Goal: Communication & Community: Participate in discussion

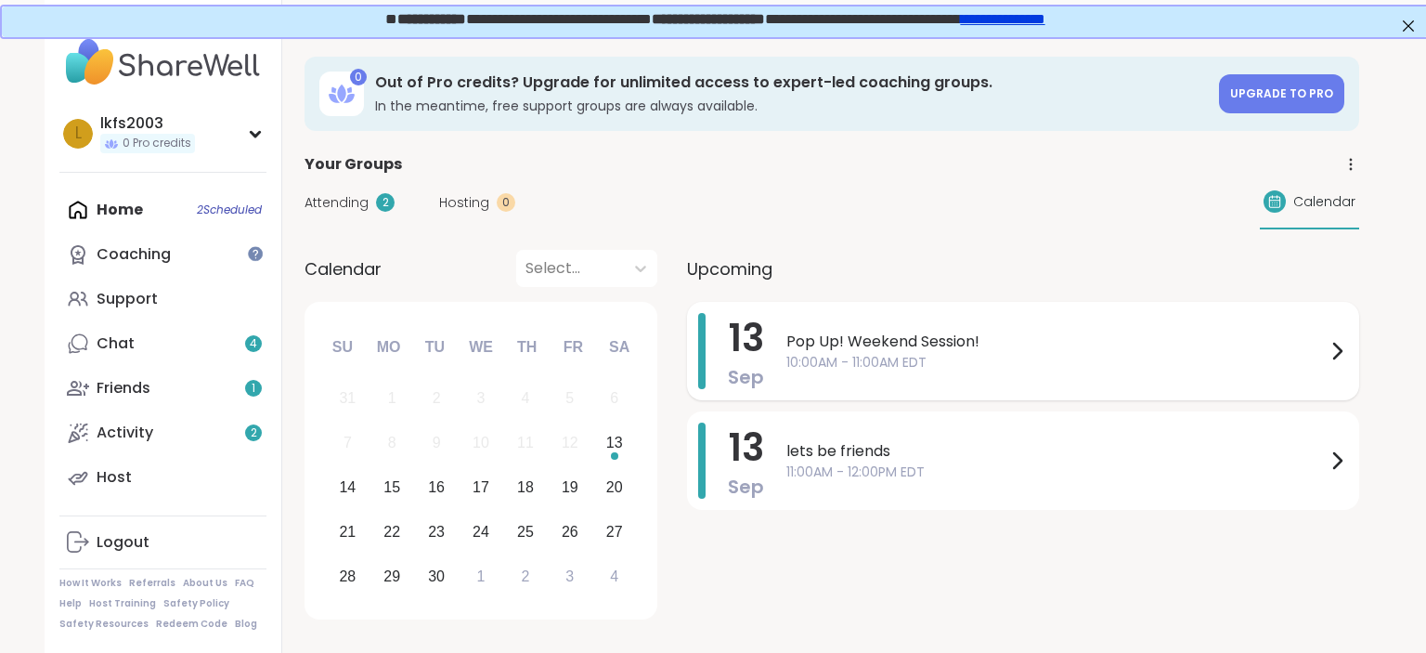
click at [893, 336] on span "Pop Up! Weekend Session!" at bounding box center [1055, 341] width 539 height 22
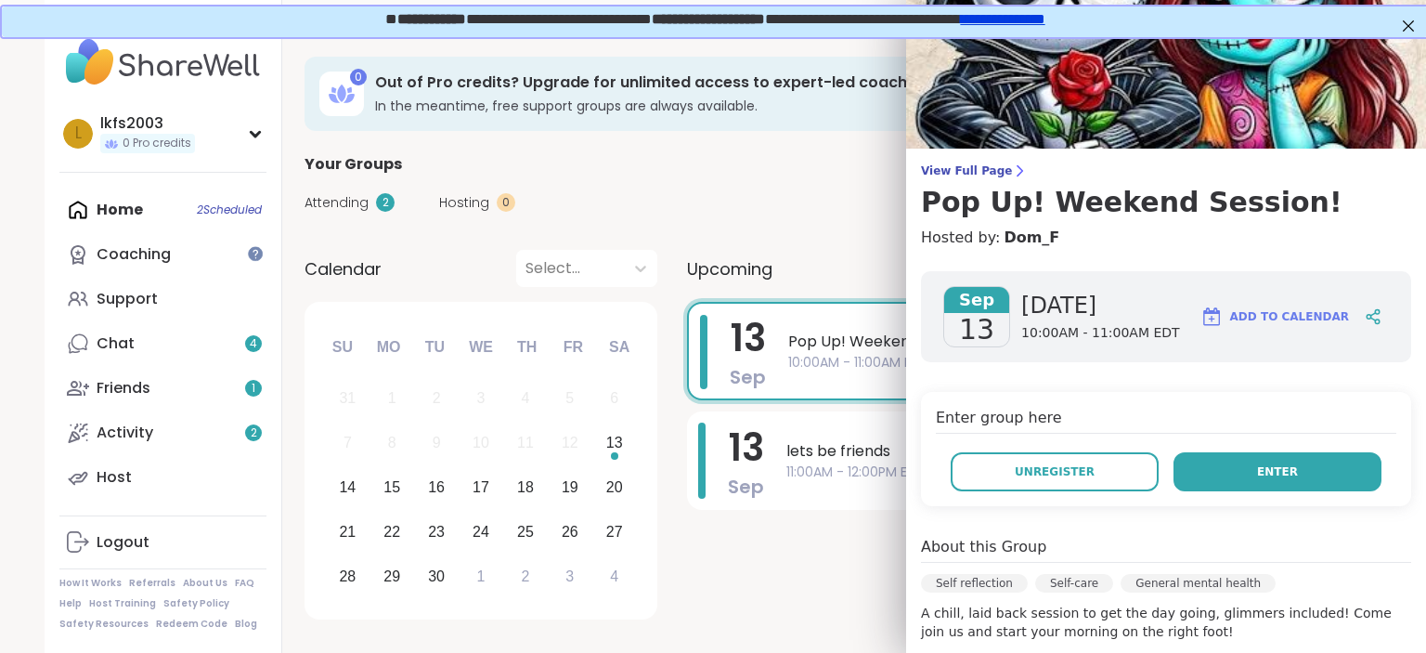
click at [1313, 470] on button "Enter" at bounding box center [1277, 471] width 208 height 39
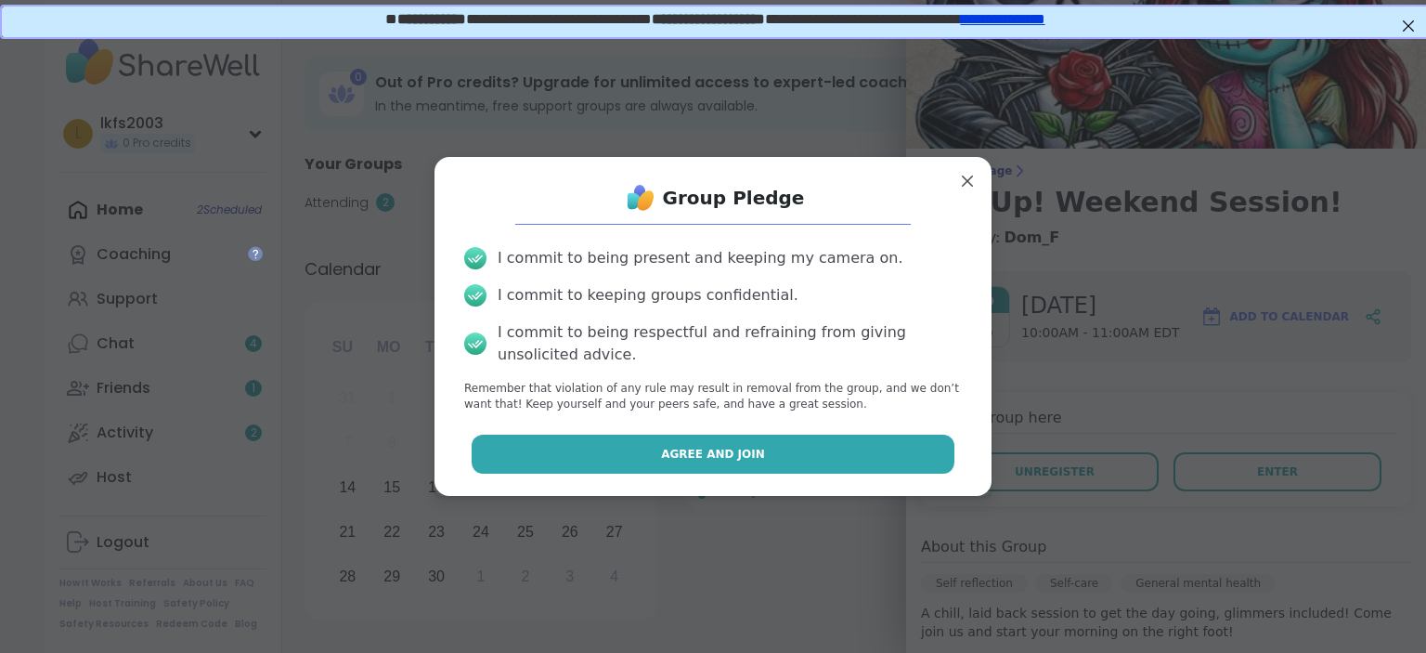
click at [938, 434] on button "Agree and Join" at bounding box center [714, 453] width 484 height 39
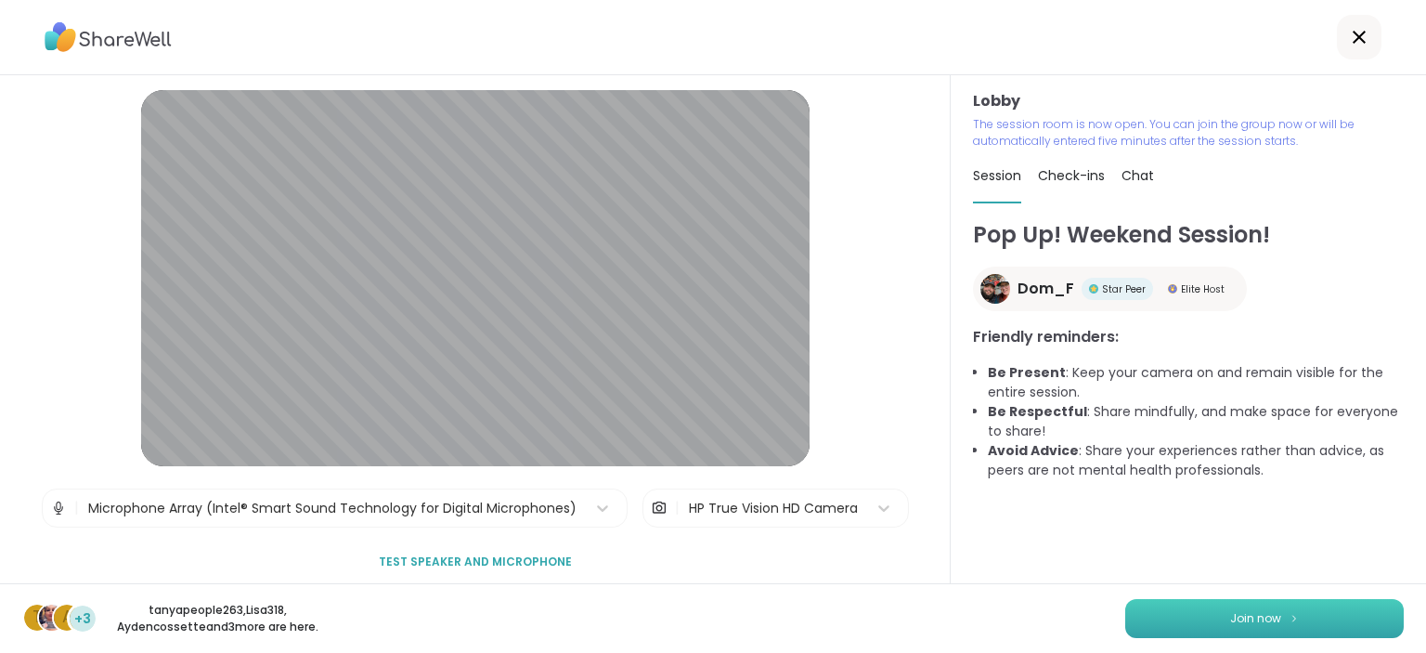
click at [1243, 600] on button "Join now" at bounding box center [1264, 618] width 278 height 39
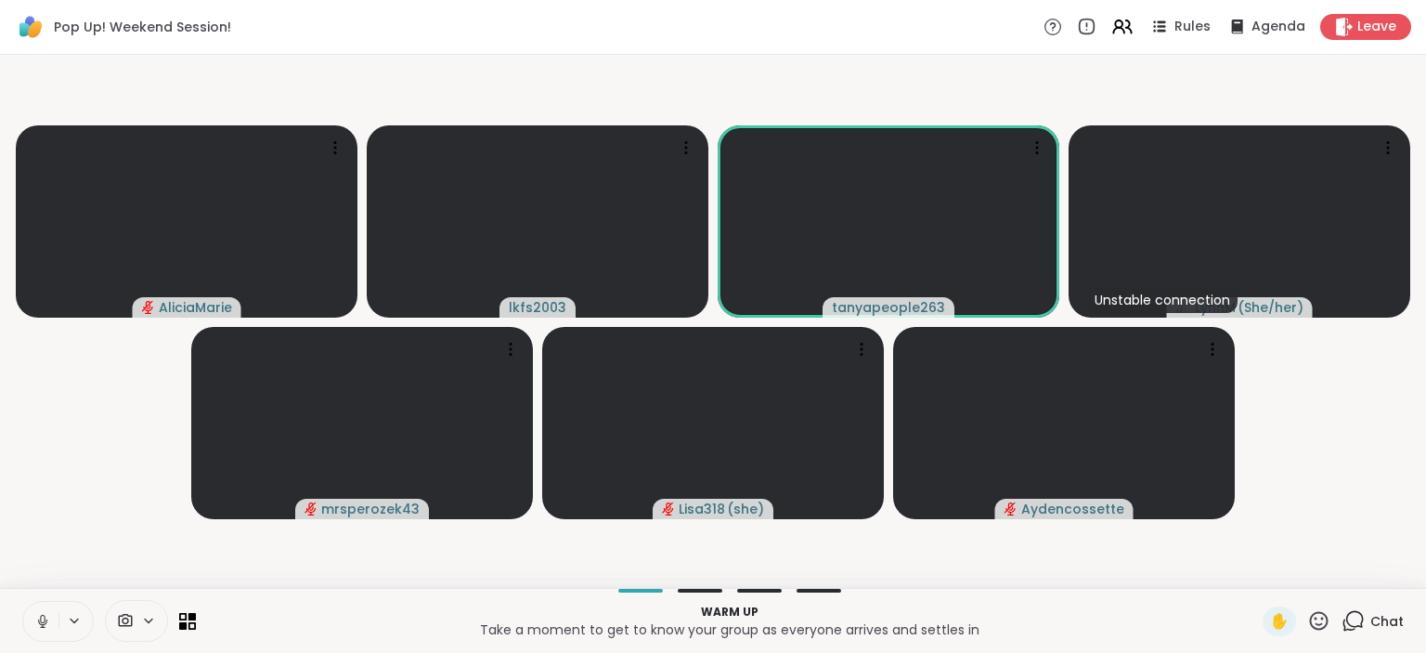
click at [45, 626] on icon at bounding box center [42, 621] width 17 height 17
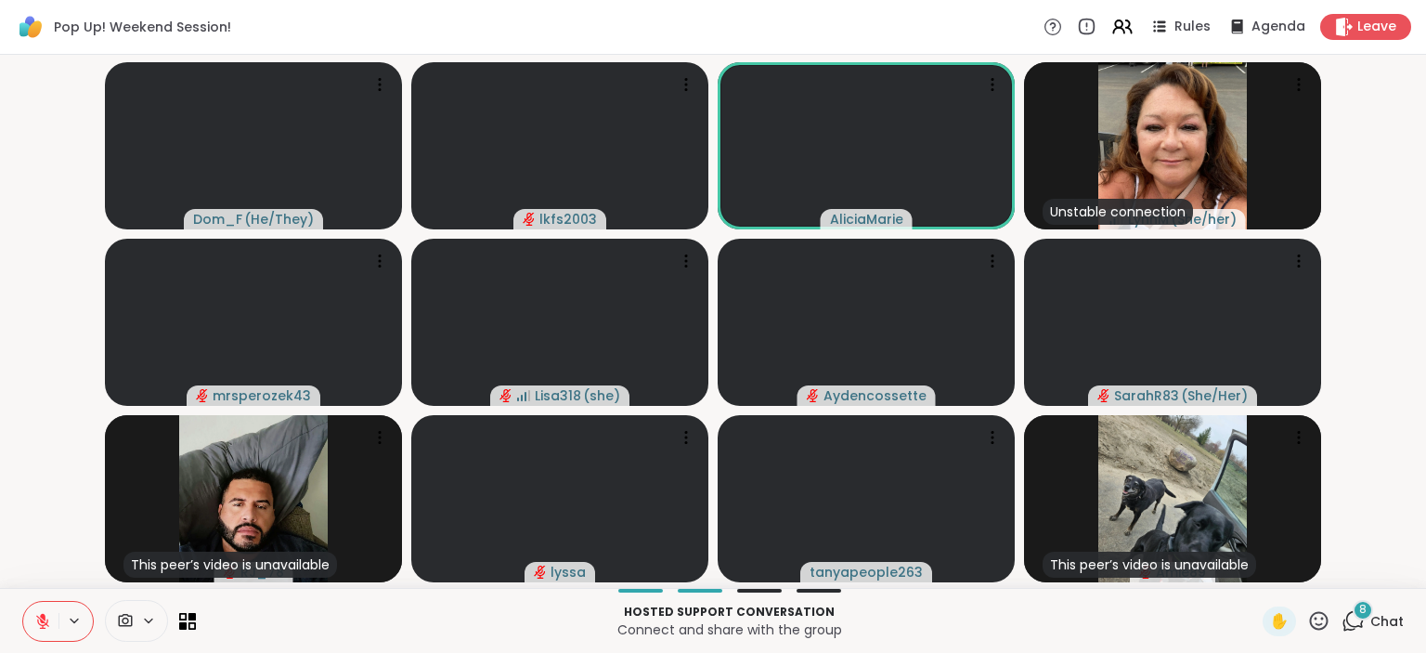
click at [46, 614] on icon at bounding box center [42, 621] width 17 height 17
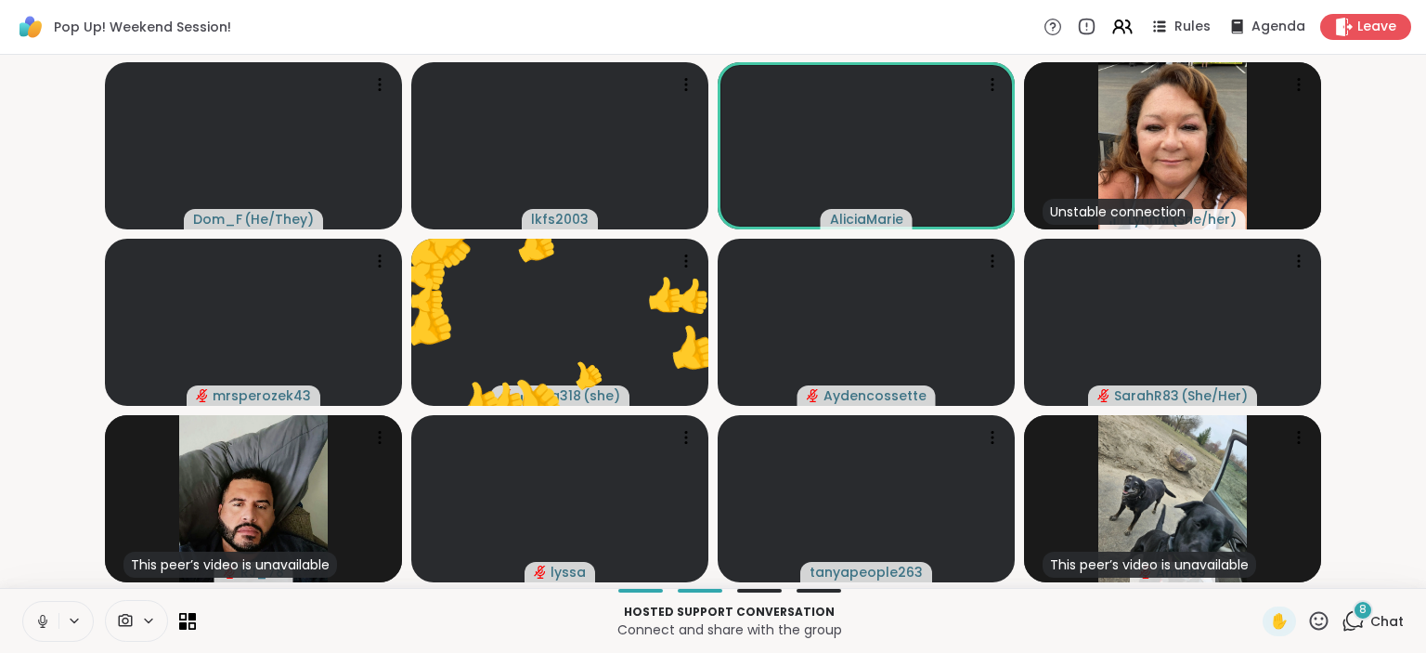
click at [46, 614] on icon at bounding box center [42, 621] width 17 height 17
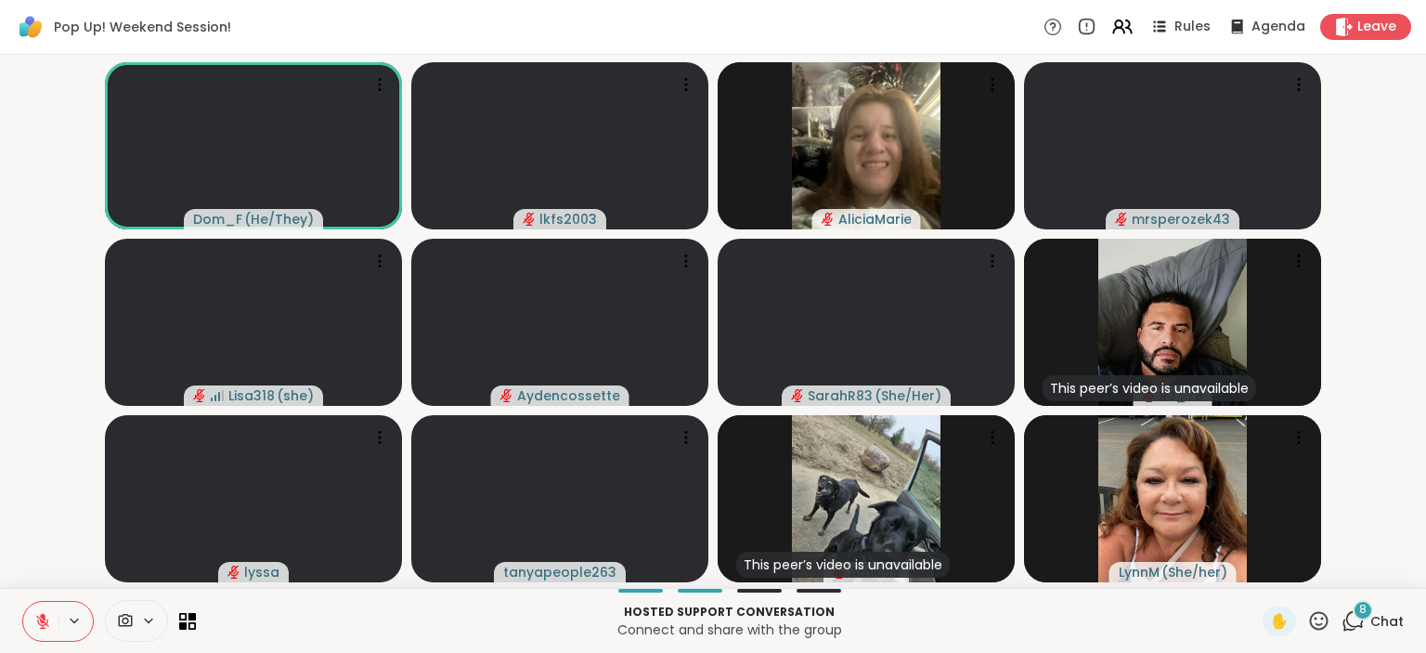
click at [46, 614] on icon at bounding box center [42, 621] width 17 height 17
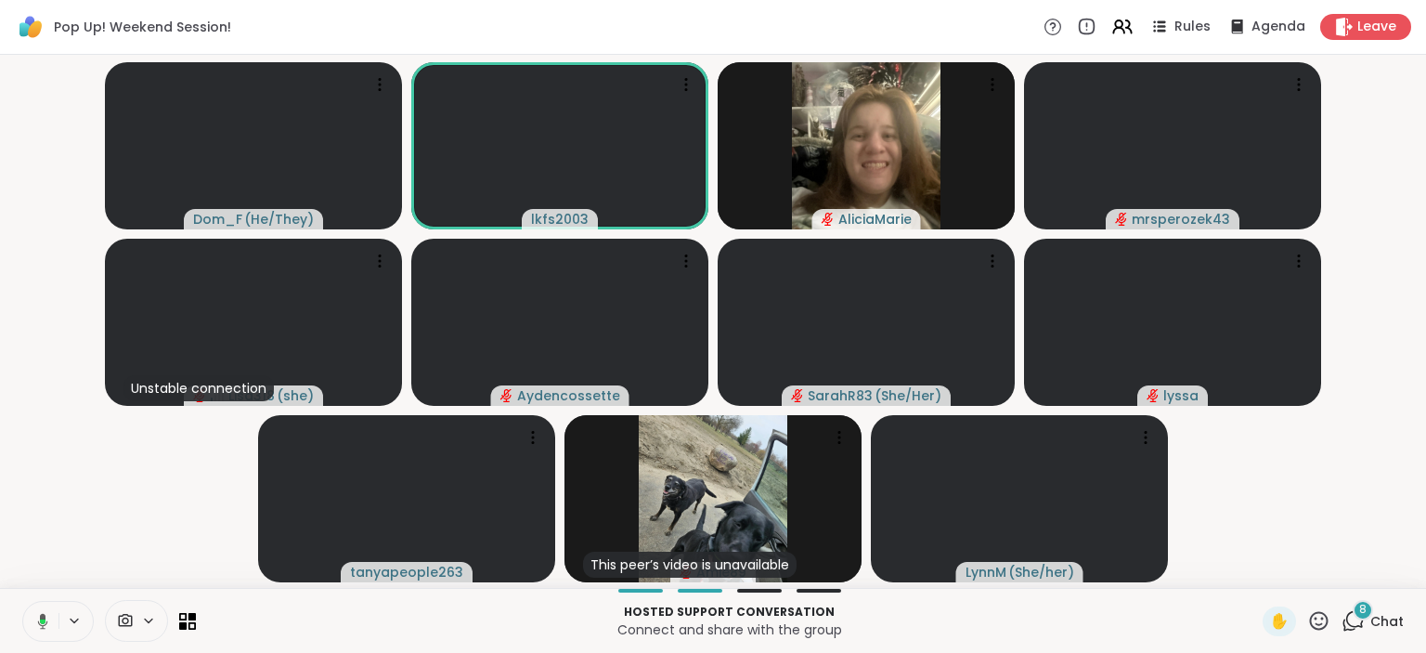
click at [41, 631] on button at bounding box center [39, 621] width 38 height 39
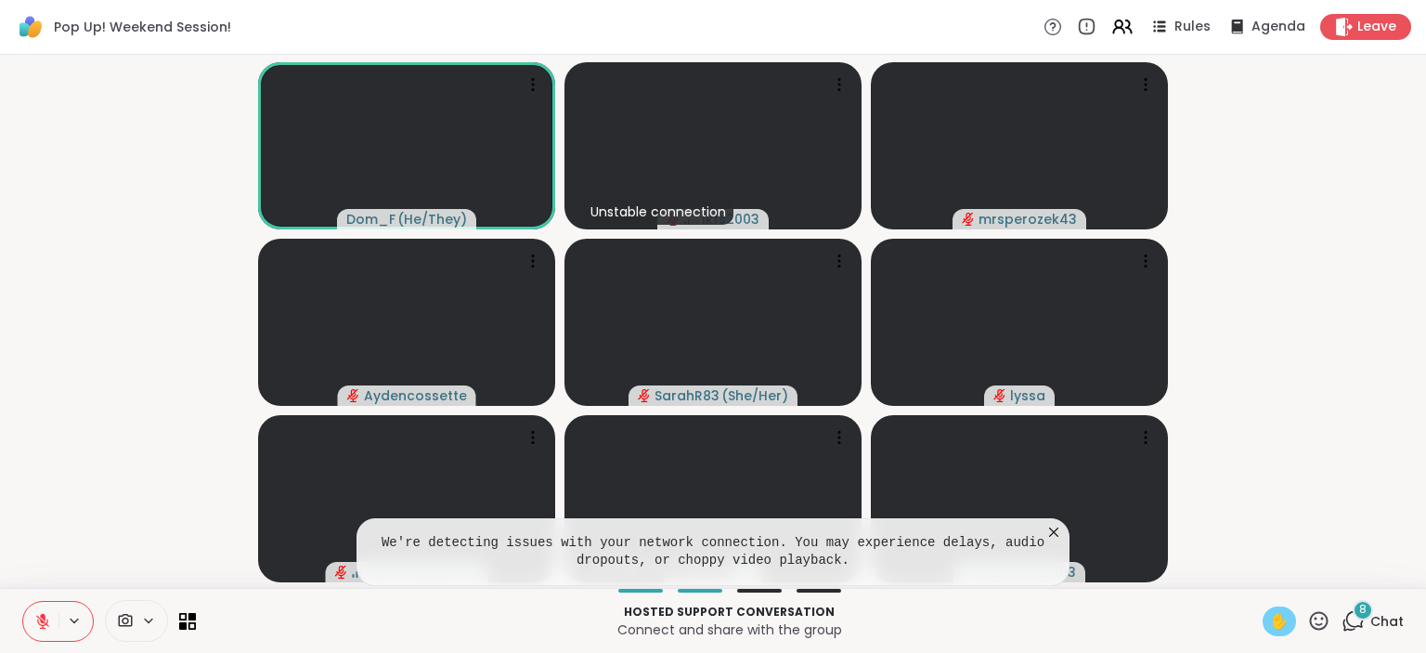
click at [1278, 626] on span "✋" at bounding box center [1279, 621] width 19 height 22
click at [1051, 537] on icon at bounding box center [1053, 531] width 9 height 9
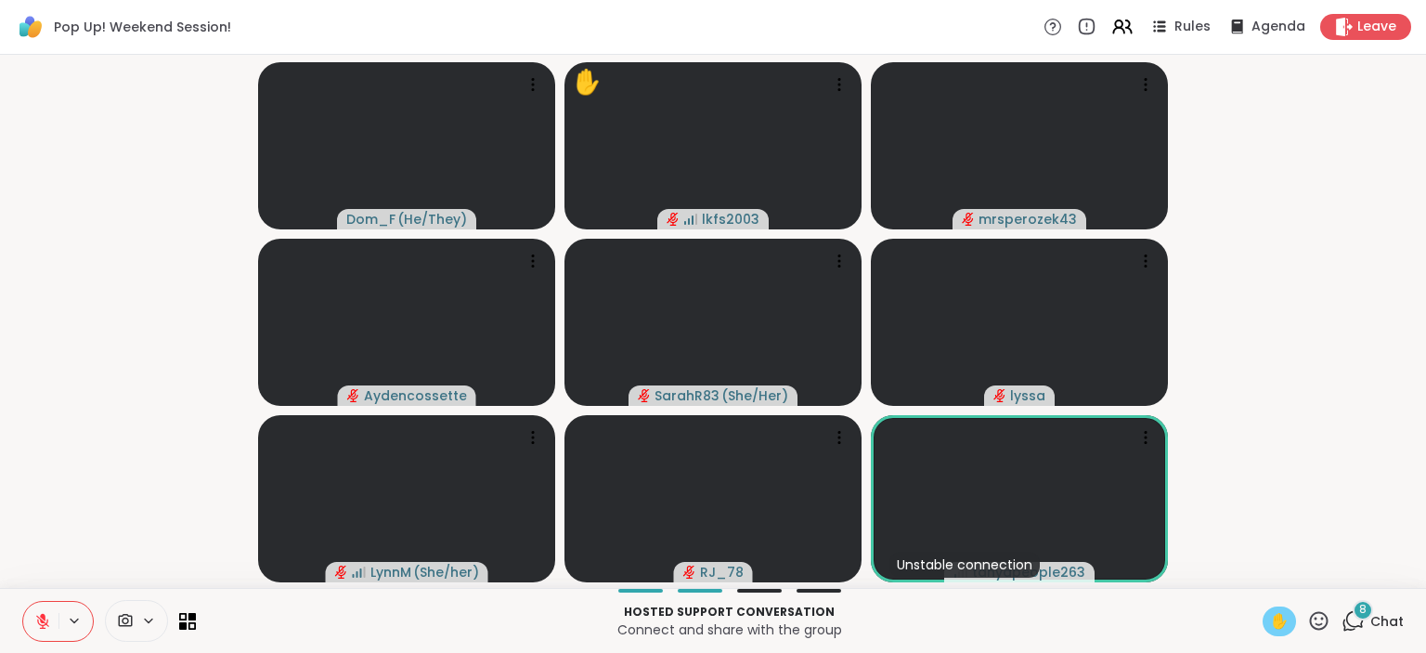
click at [1276, 332] on video-player-container "Dom_F ( He/They ) ✋ lkfs2003 mrsperozek43 Aydencossette SarahR83 ( She/Her ) ly…" at bounding box center [713, 321] width 1404 height 518
click at [44, 621] on icon at bounding box center [42, 621] width 17 height 17
click at [49, 618] on icon at bounding box center [42, 621] width 17 height 17
click at [1283, 618] on span "✋" at bounding box center [1279, 621] width 19 height 22
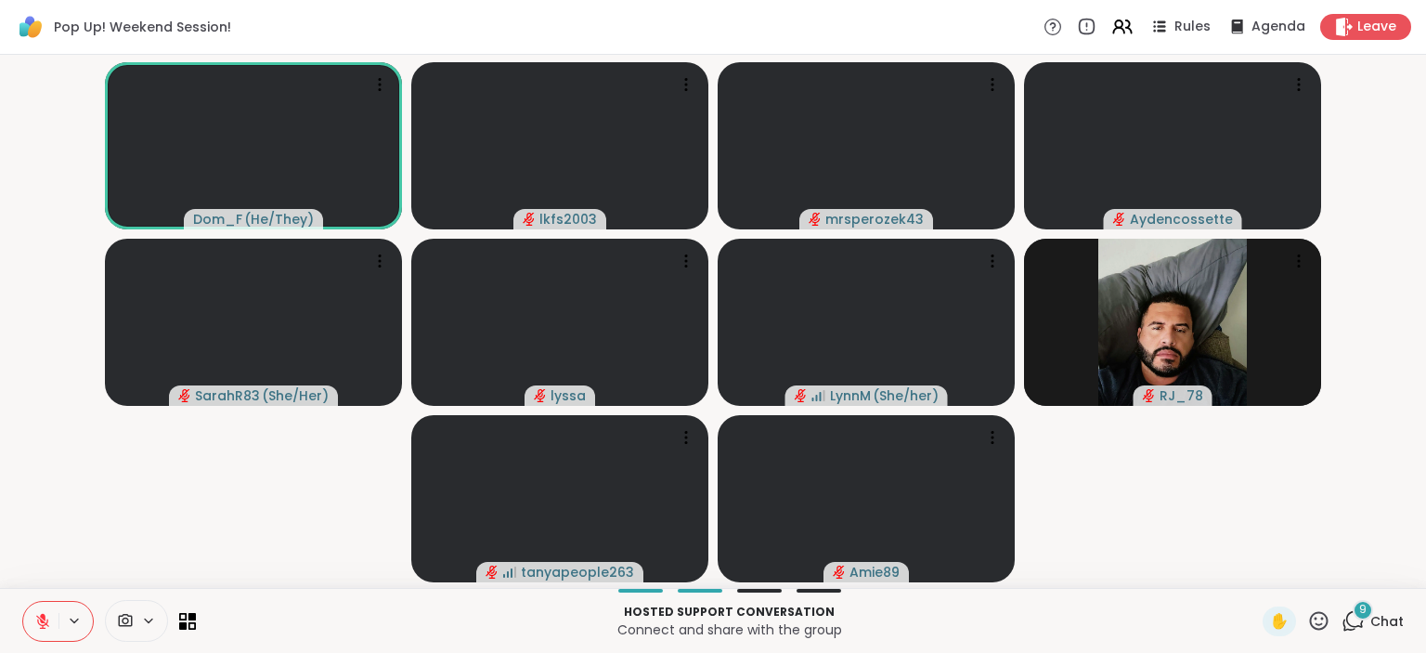
click at [46, 615] on icon at bounding box center [42, 621] width 17 height 17
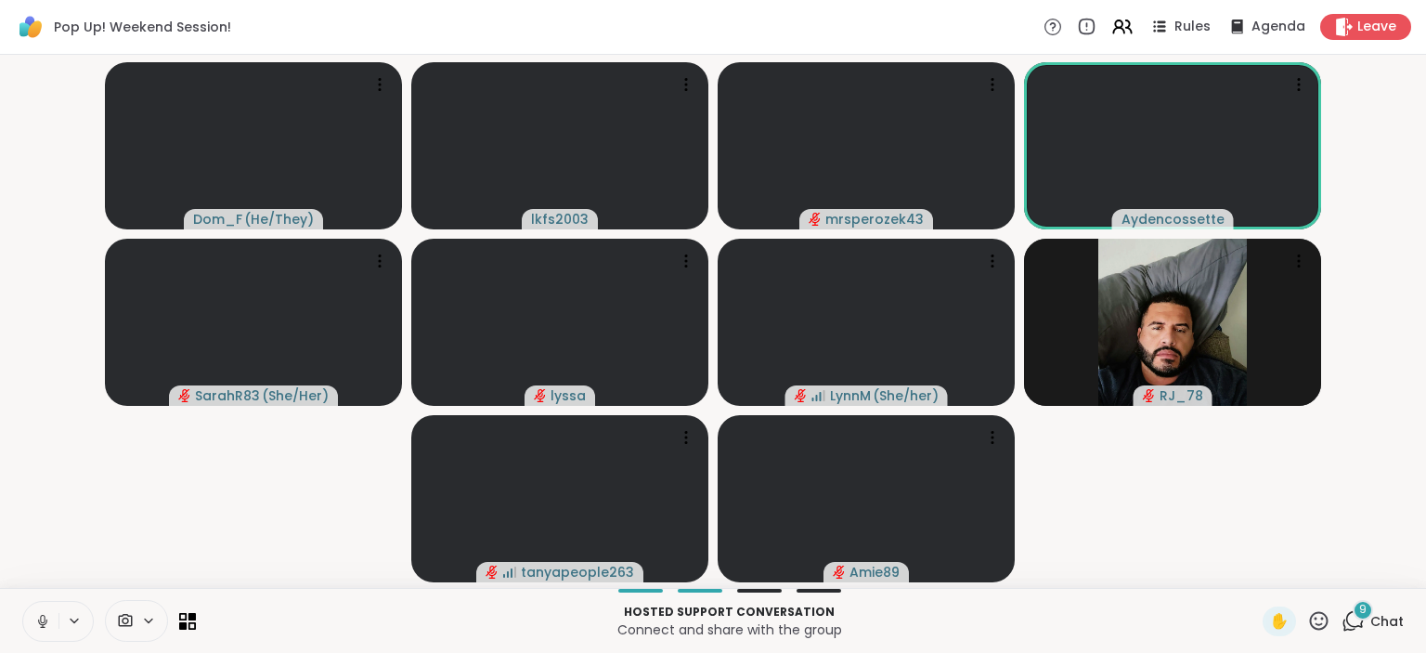
click at [34, 622] on icon at bounding box center [42, 621] width 17 height 17
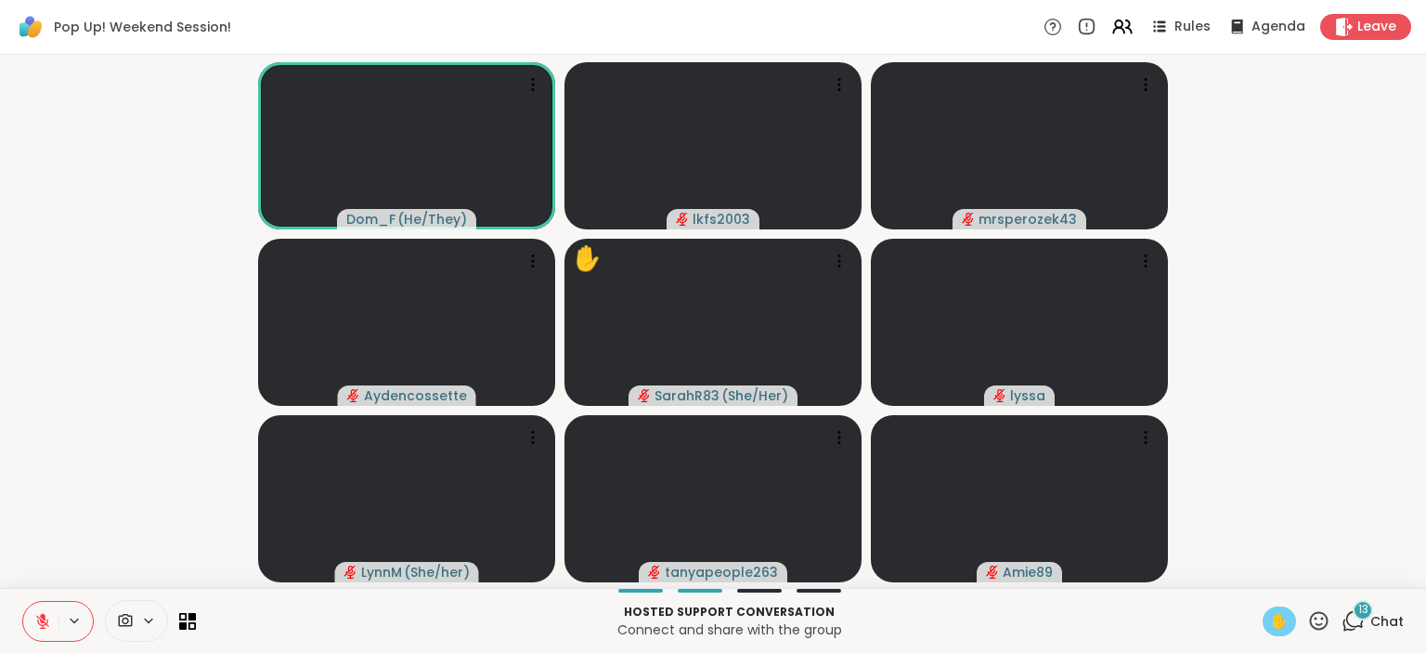
click at [1279, 616] on span "✋" at bounding box center [1279, 621] width 19 height 22
click at [1287, 616] on span "✋" at bounding box center [1279, 621] width 19 height 22
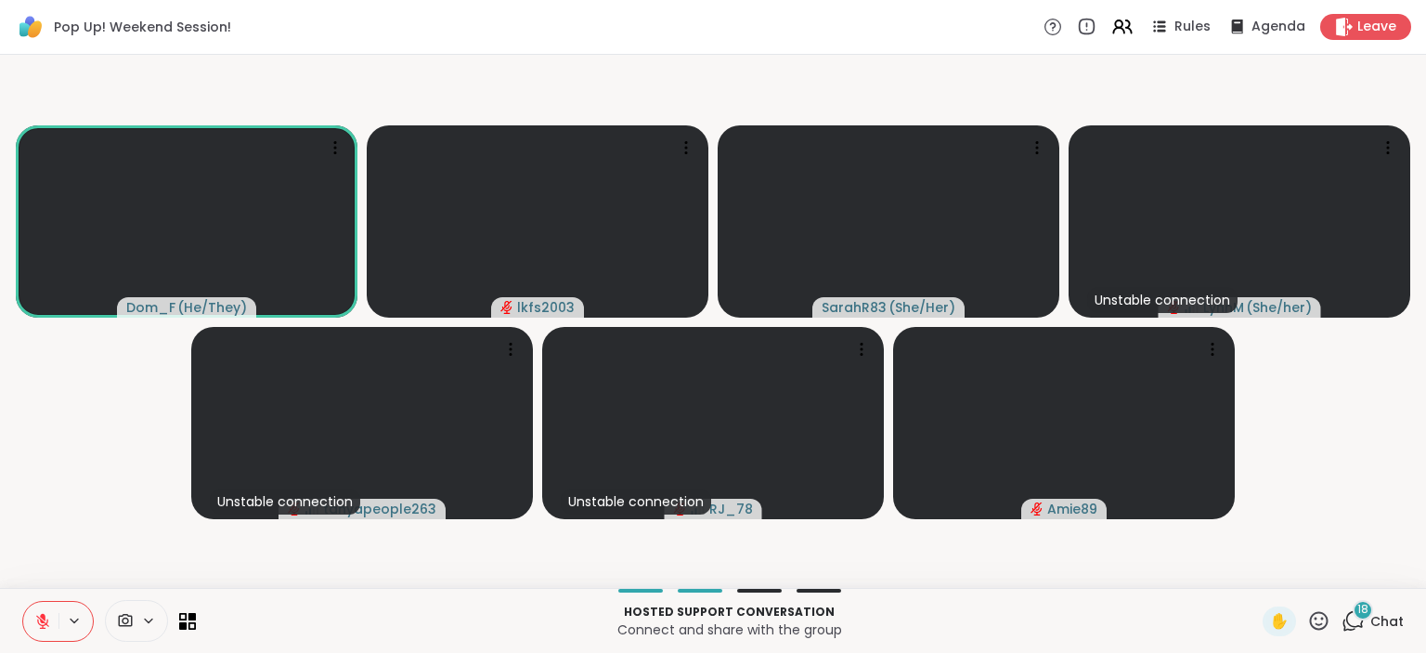
click at [908, 577] on video-player-container "Dom_F ( He/They ) lkfs2003 SarahR83 ( She/Her ) Unstable connection LynnM ( She…" at bounding box center [713, 321] width 1404 height 518
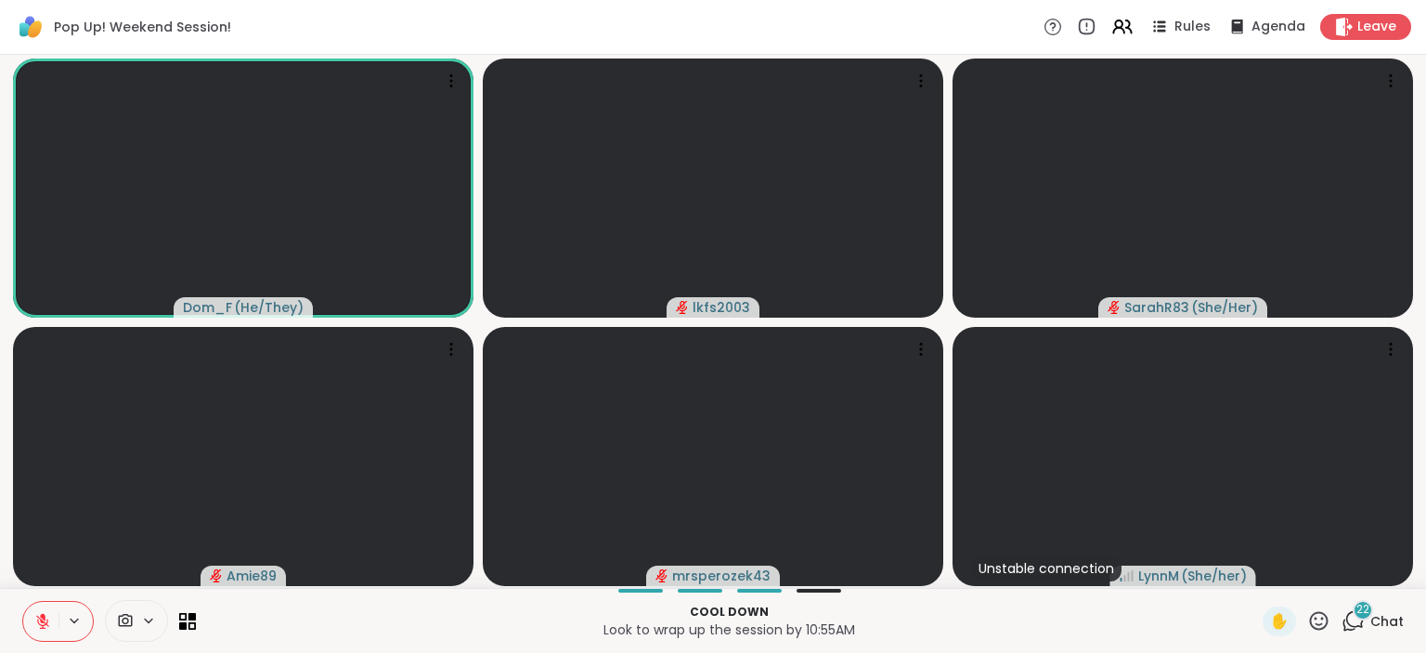
click at [42, 615] on icon at bounding box center [43, 616] width 6 height 7
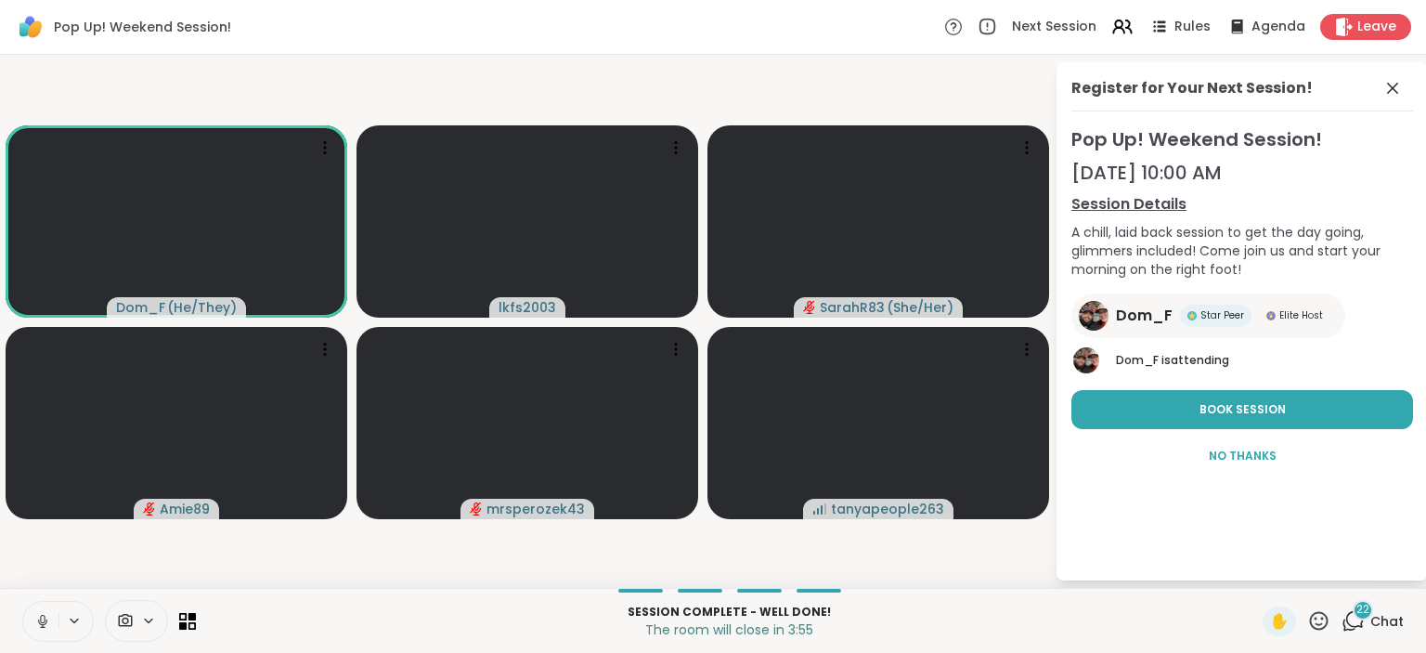
click at [43, 615] on icon at bounding box center [42, 621] width 17 height 17
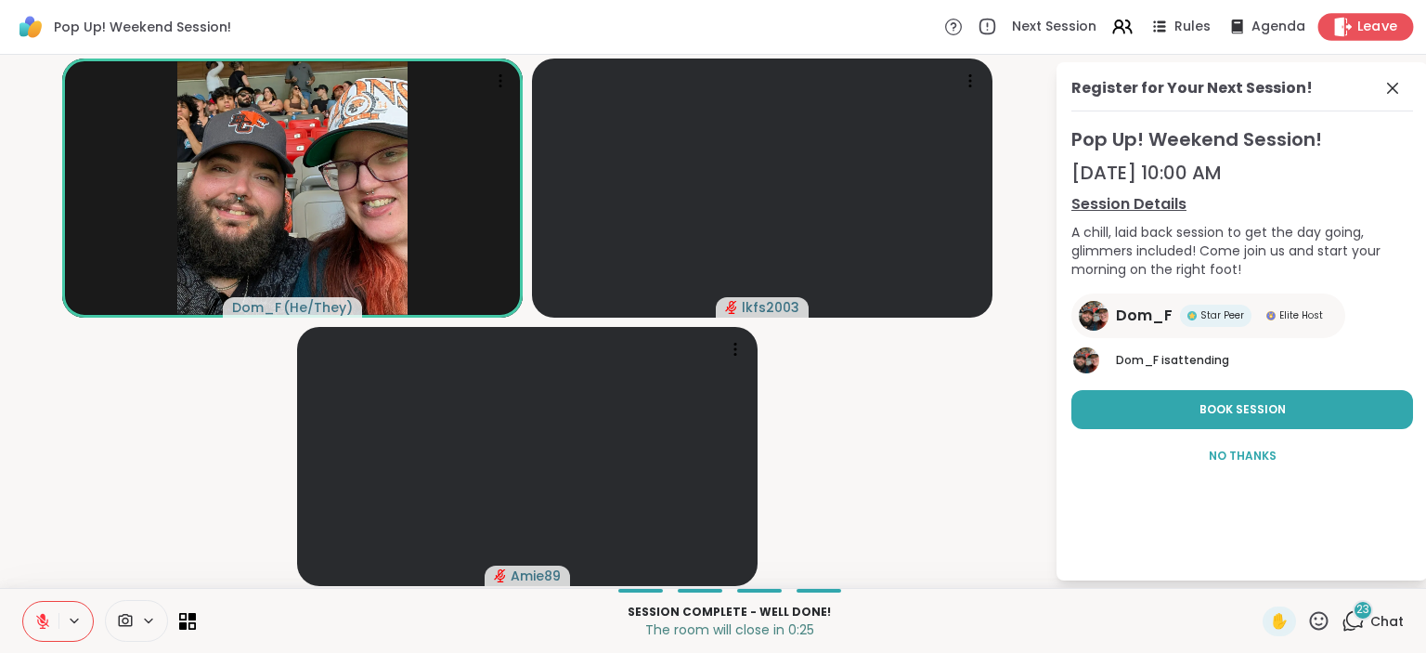
click at [1387, 30] on span "Leave" at bounding box center [1377, 27] width 41 height 19
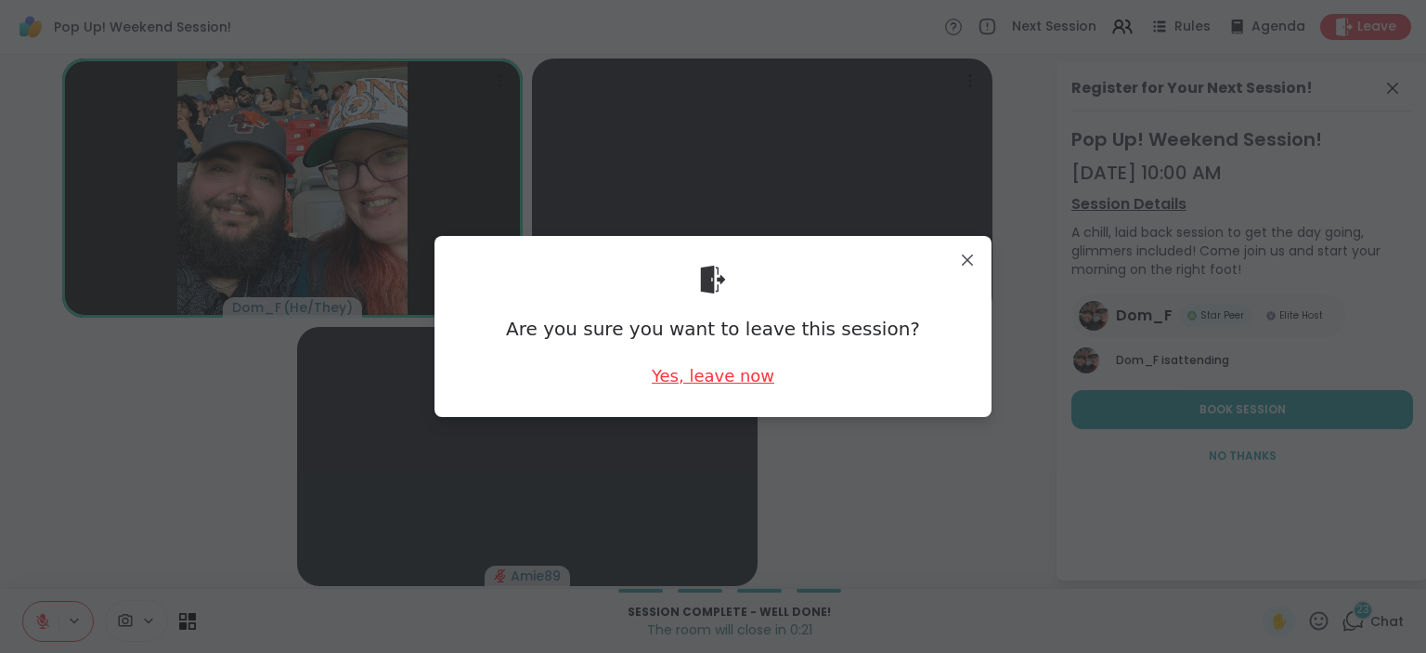
click at [734, 382] on div "Yes, leave now" at bounding box center [713, 375] width 123 height 23
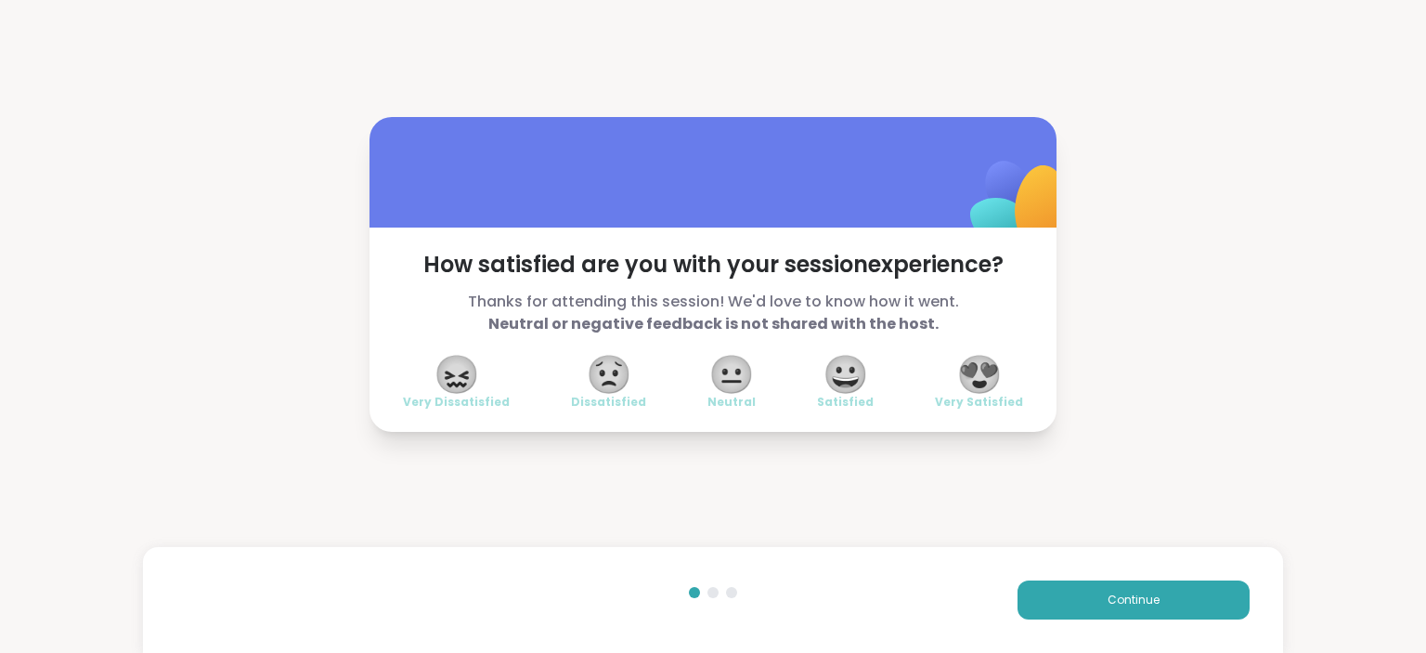
click at [989, 377] on span "😍" at bounding box center [979, 373] width 46 height 33
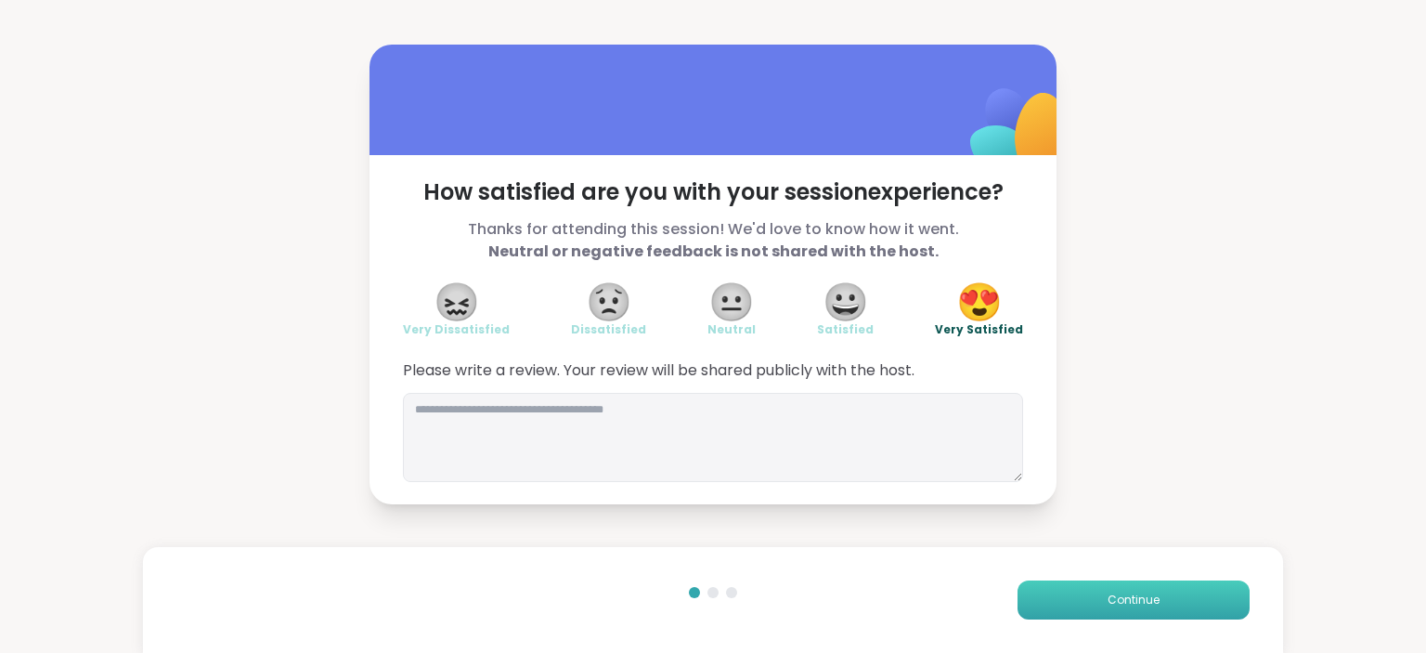
click at [1098, 583] on button "Continue" at bounding box center [1133, 599] width 232 height 39
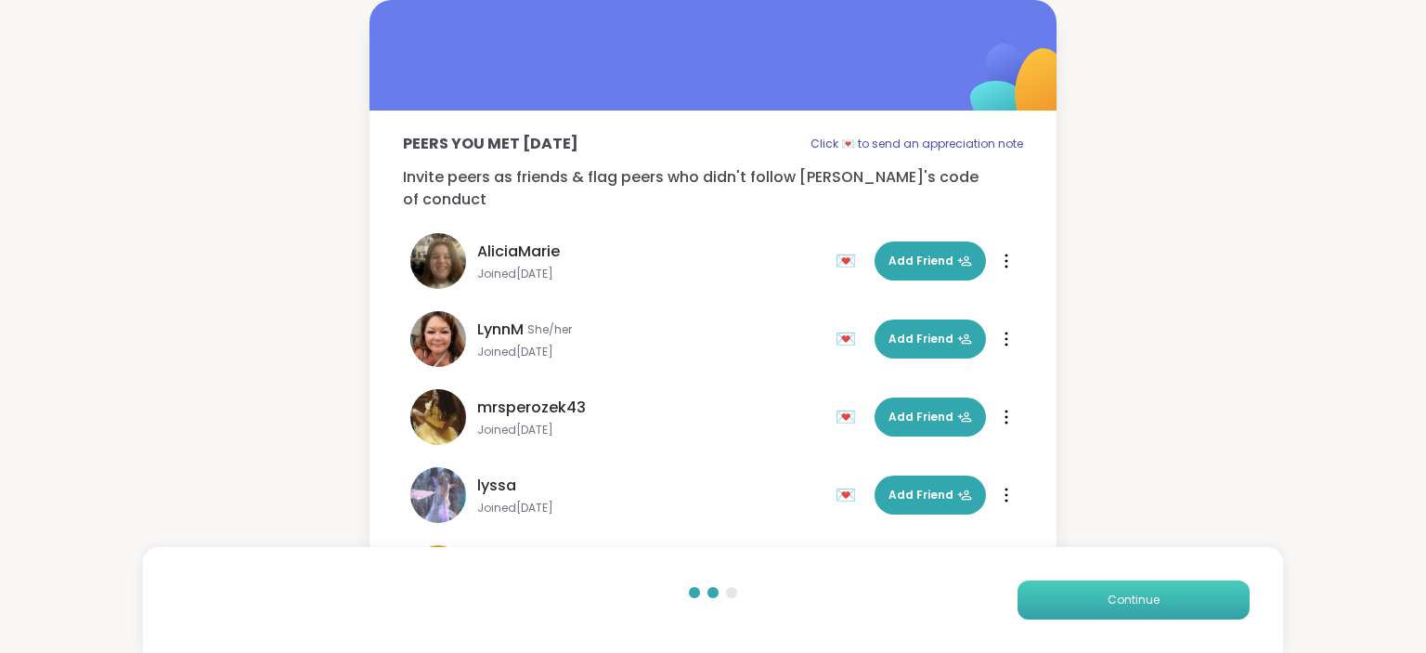
click at [1098, 583] on button "Continue" at bounding box center [1133, 599] width 232 height 39
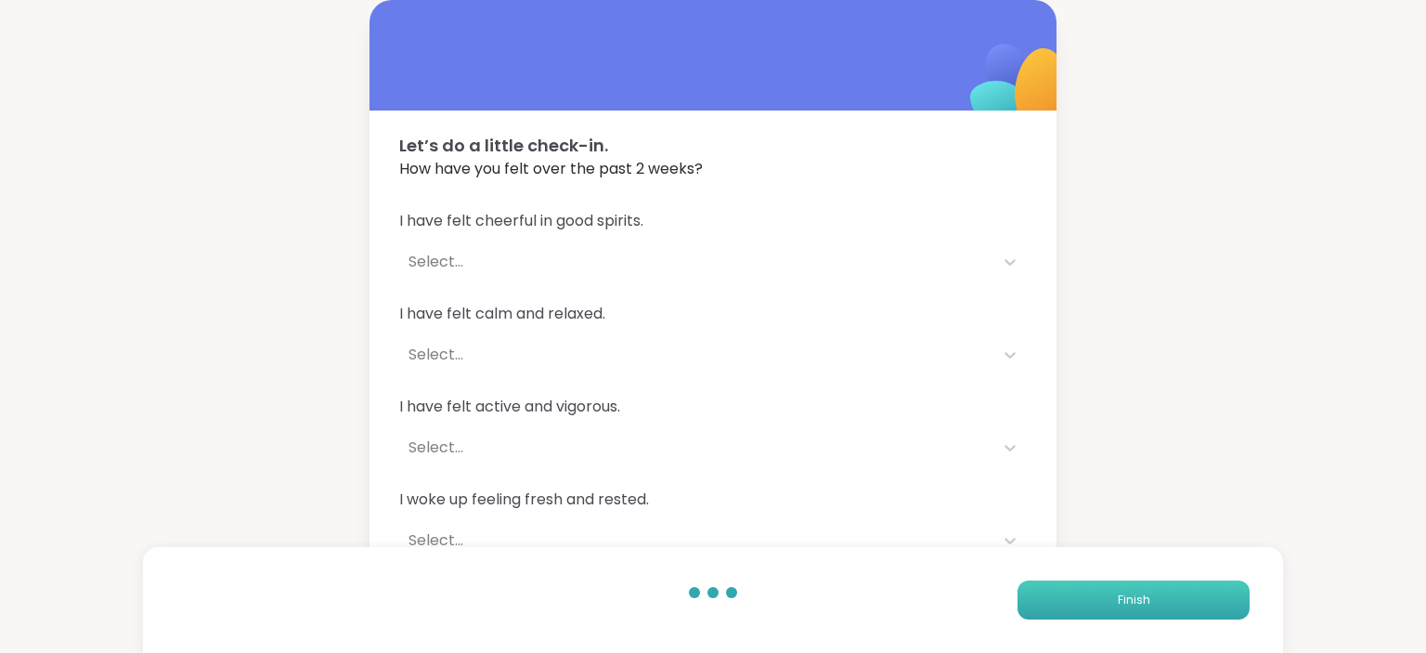
click at [1098, 583] on button "Finish" at bounding box center [1133, 599] width 232 height 39
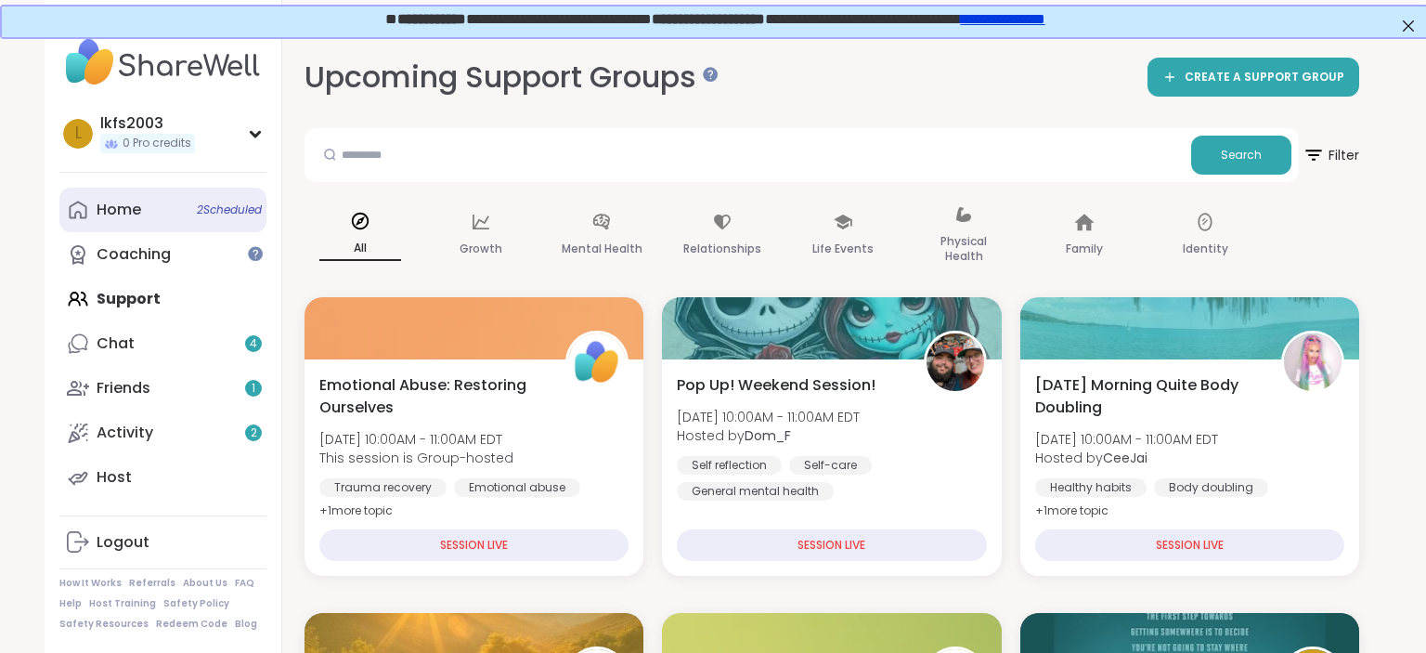
click at [149, 214] on link "Home 2 Scheduled" at bounding box center [162, 210] width 207 height 45
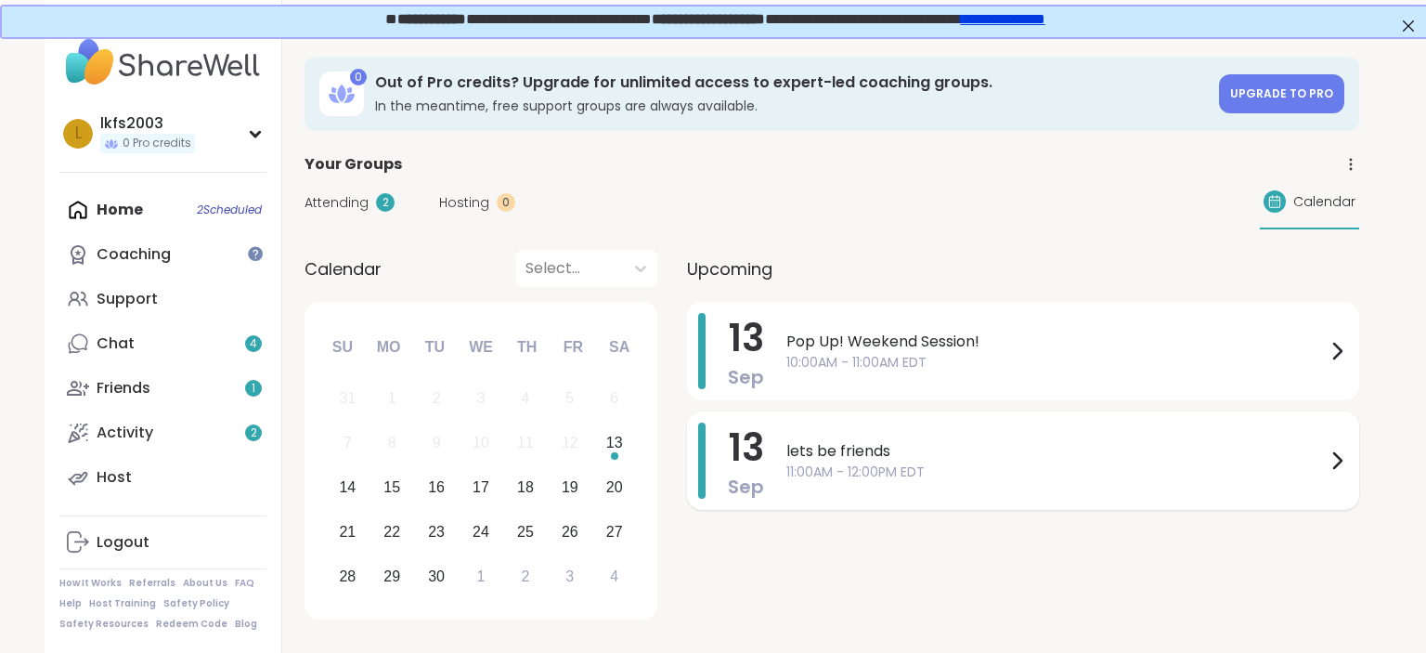
click at [971, 481] on div "lets be friends 11:00AM - 12:00PM EDT" at bounding box center [1067, 460] width 562 height 76
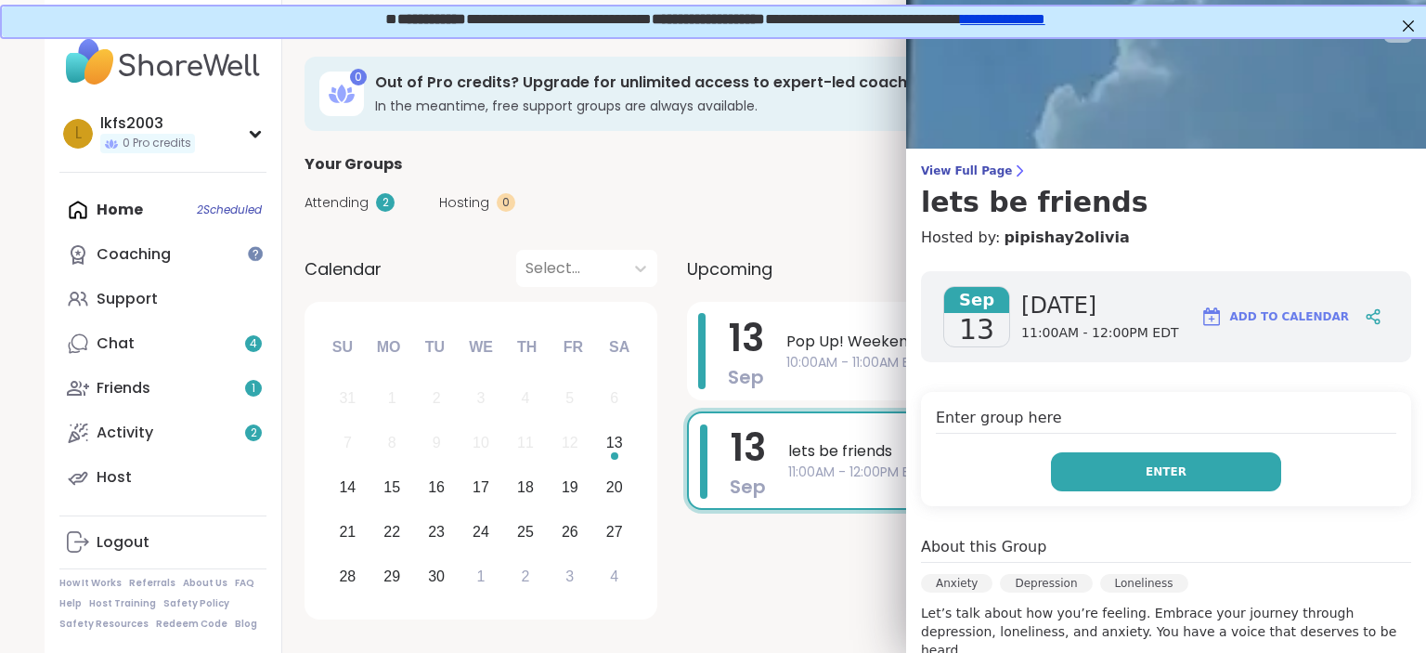
click at [1079, 460] on button "Enter" at bounding box center [1166, 471] width 230 height 39
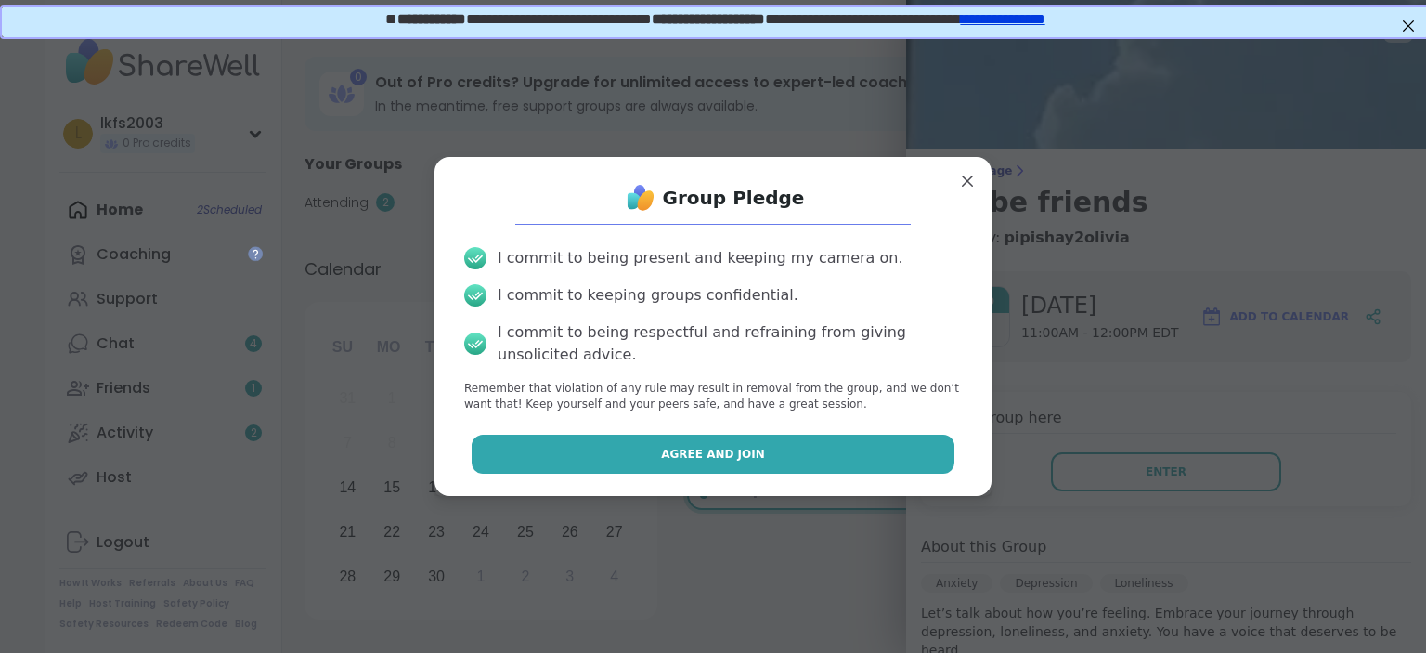
click at [916, 462] on button "Agree and Join" at bounding box center [714, 453] width 484 height 39
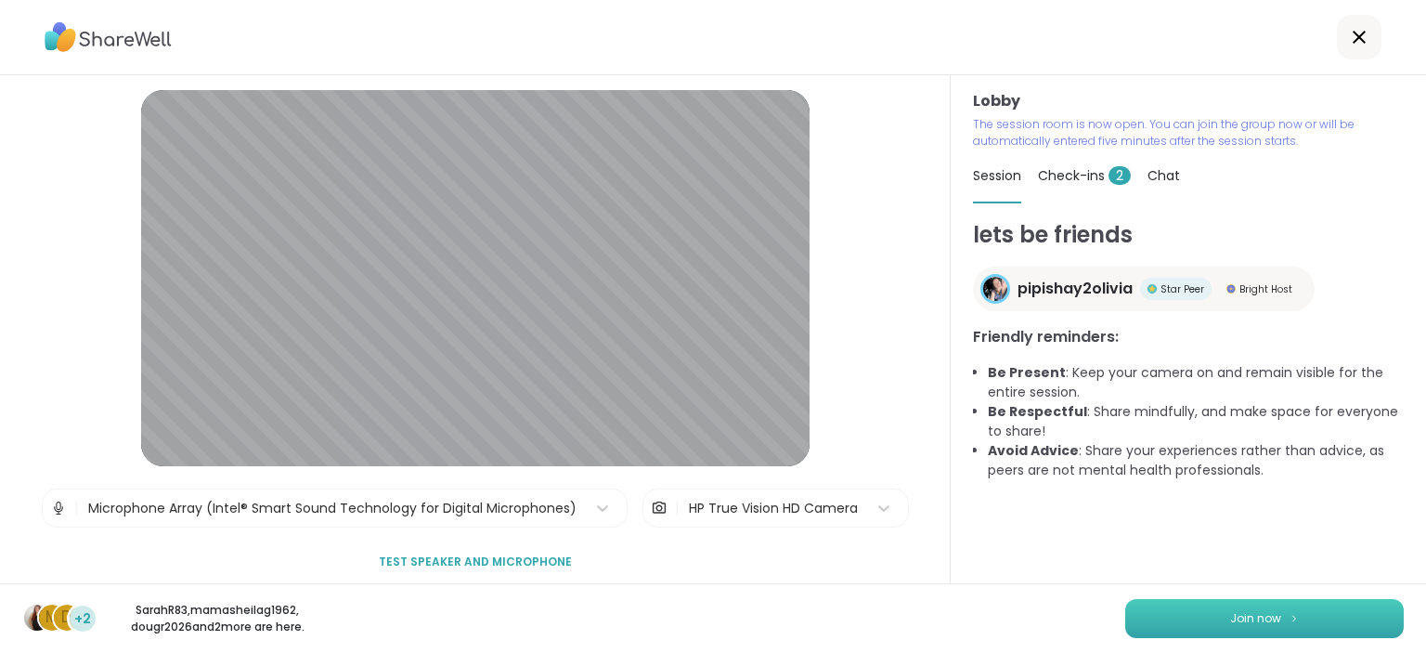
click at [1234, 622] on span "Join now" at bounding box center [1255, 618] width 51 height 17
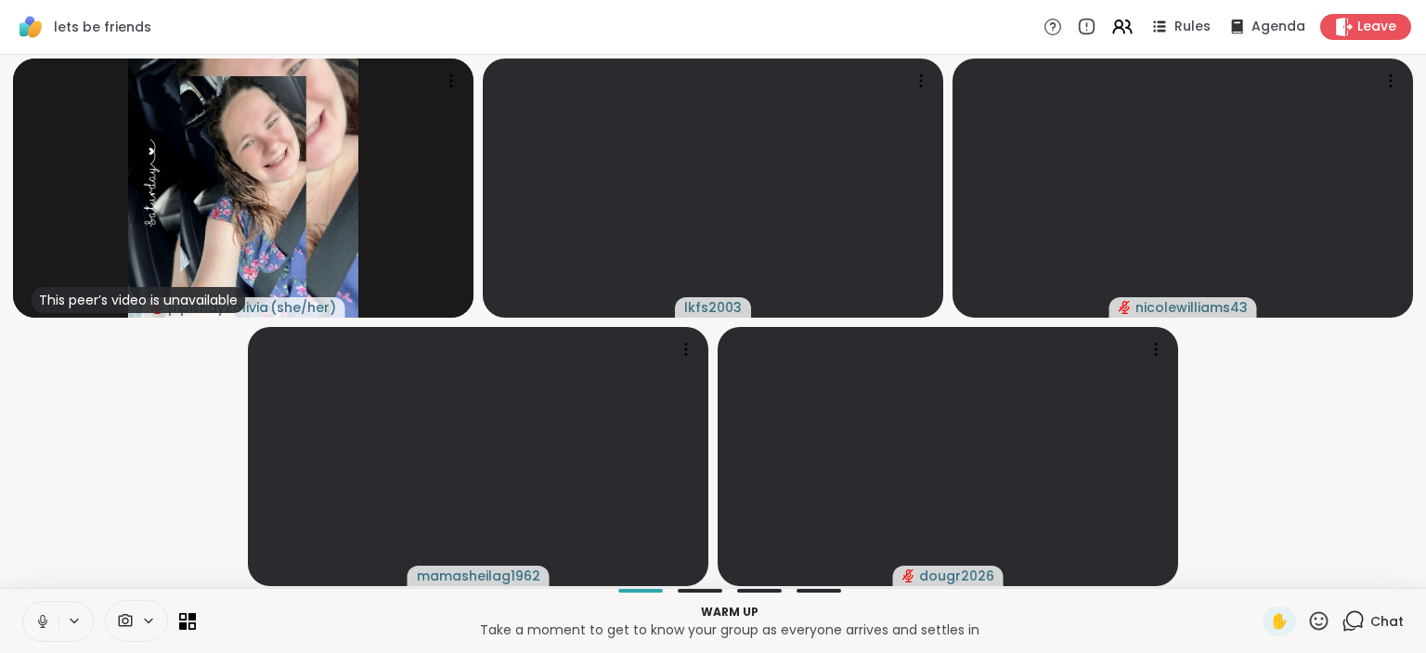
click at [39, 615] on icon at bounding box center [42, 621] width 17 height 17
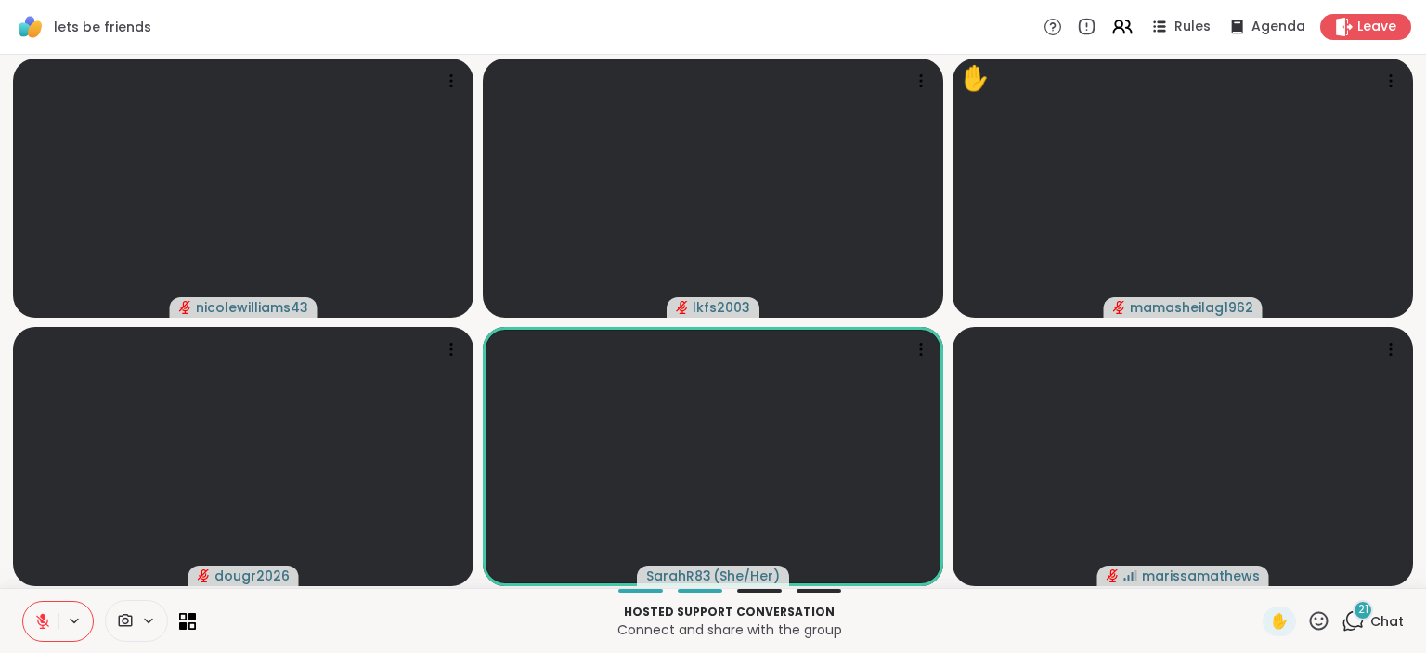
click at [43, 618] on icon at bounding box center [43, 616] width 6 height 7
click at [42, 603] on button at bounding box center [40, 621] width 35 height 39
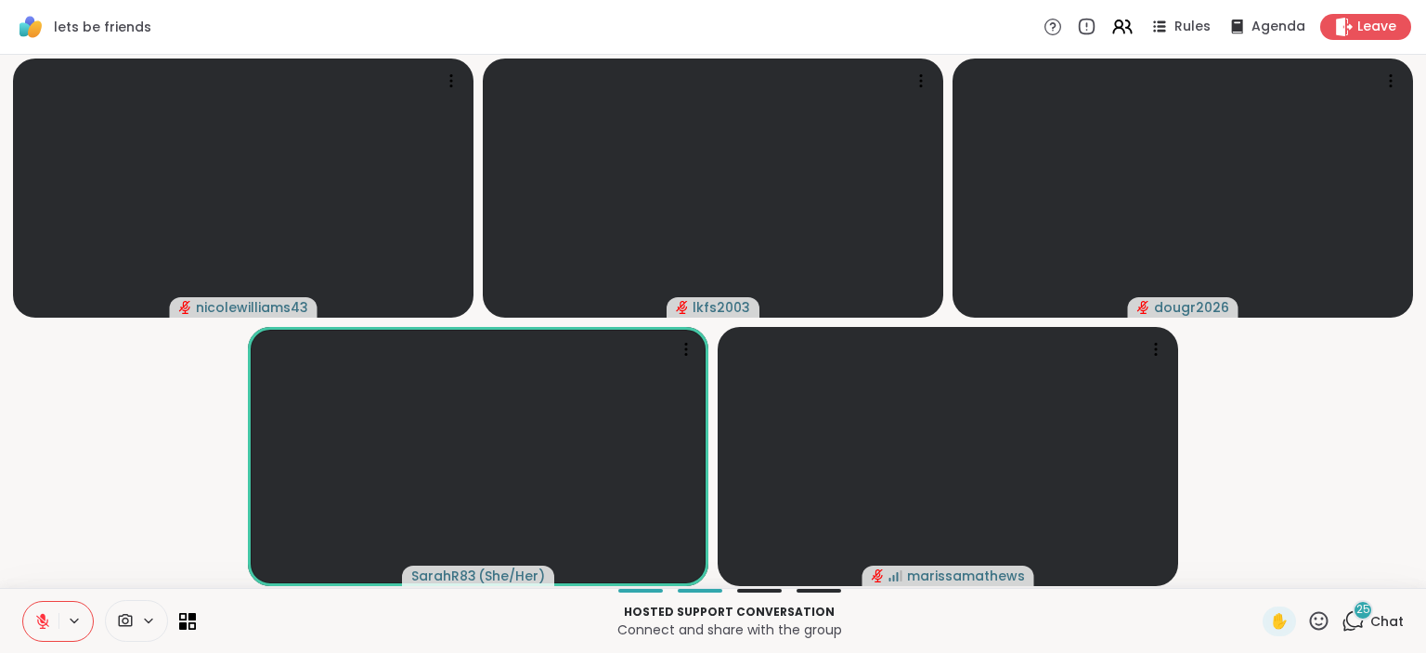
click at [1383, 613] on span "Chat" at bounding box center [1386, 621] width 33 height 19
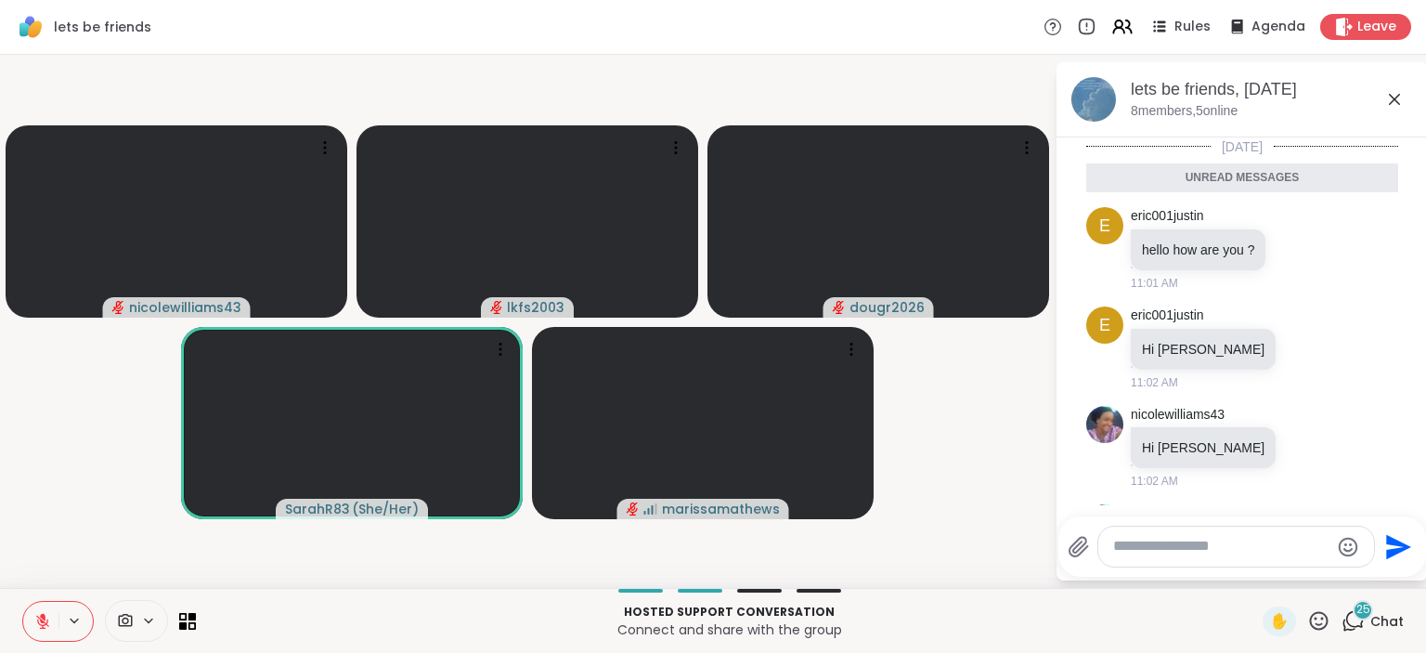
scroll to position [3382, 0]
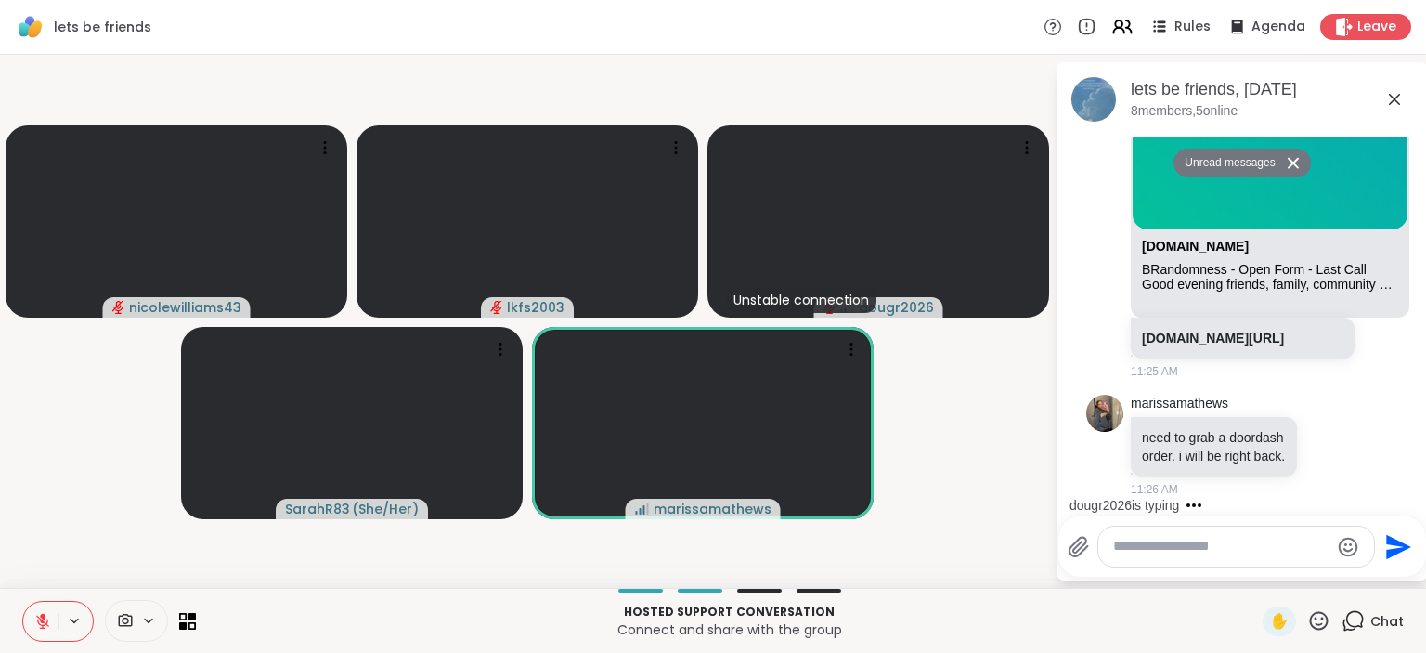
click at [1249, 544] on textarea "Type your message" at bounding box center [1221, 546] width 216 height 19
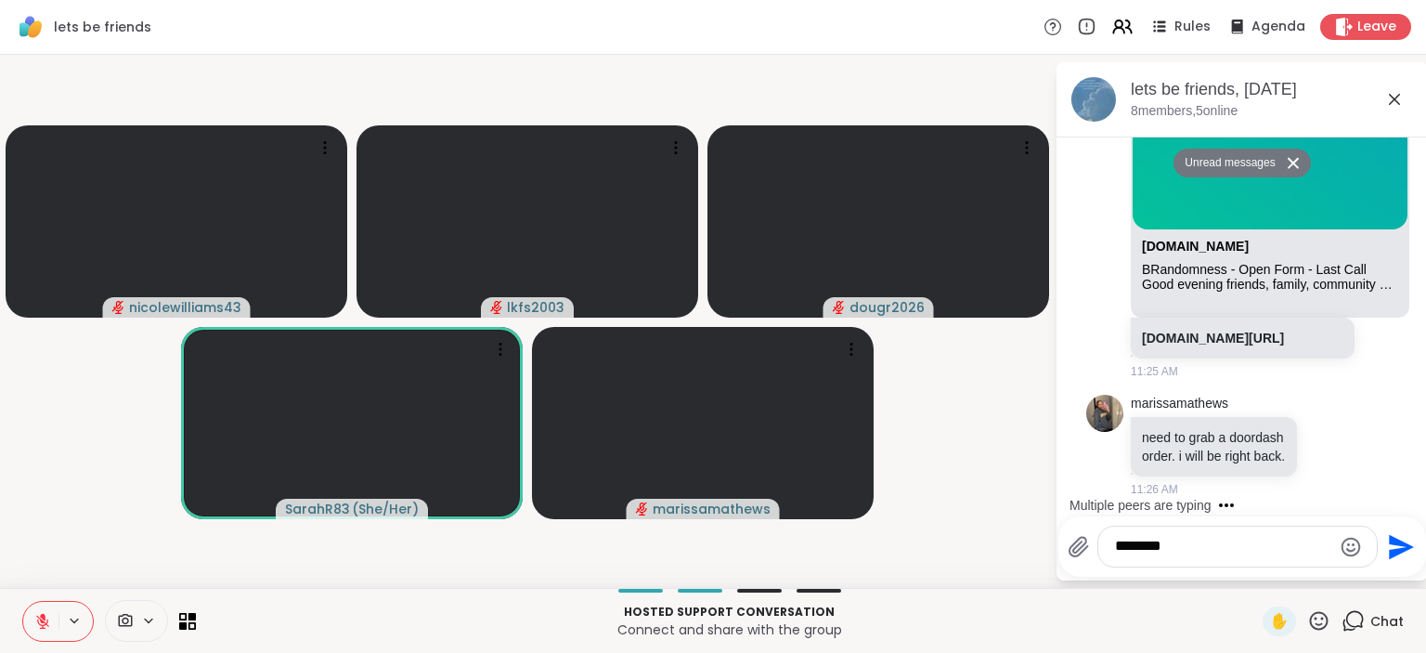
type textarea "*********"
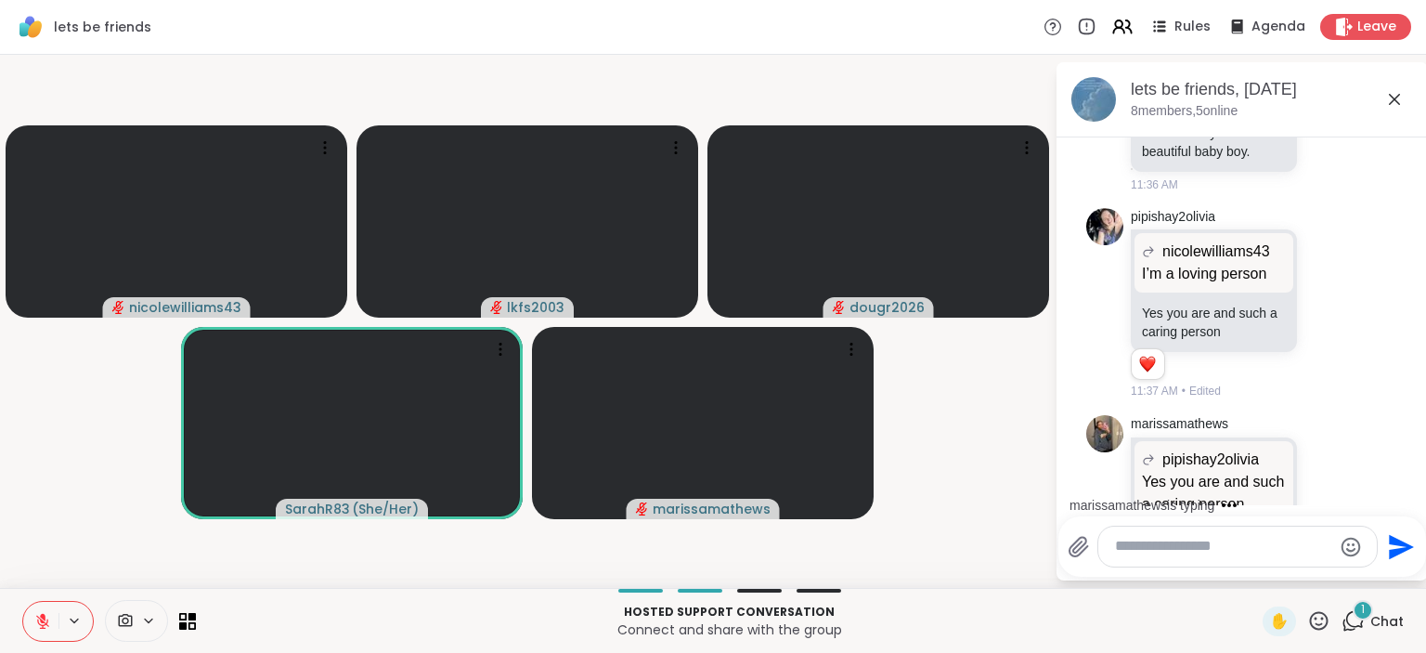
scroll to position [4757, 0]
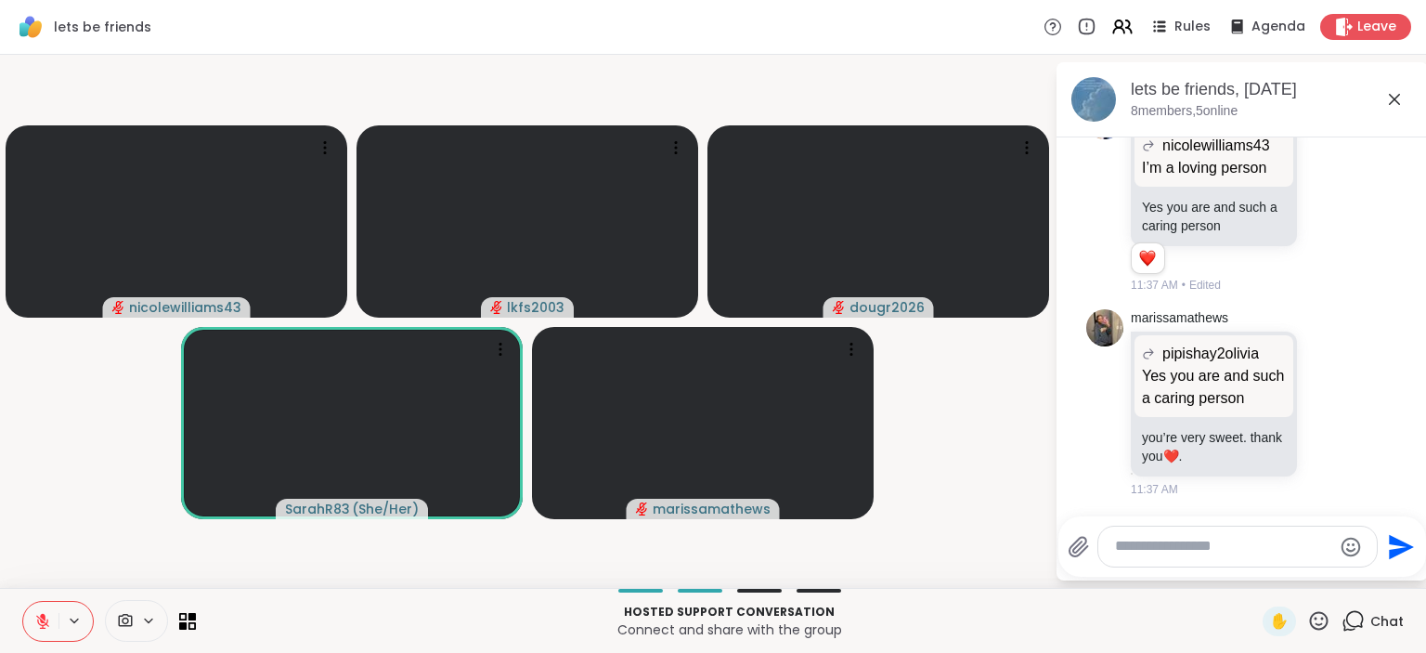
drag, startPoint x: 786, startPoint y: 650, endPoint x: 628, endPoint y: 607, distance: 164.4
click at [762, 642] on div "Hosted support conversation Connect and share with the group ✋ Chat" at bounding box center [713, 620] width 1426 height 65
click at [628, 607] on p "Hosted support conversation" at bounding box center [729, 611] width 1044 height 17
click at [99, 469] on video-player-container "nicolewilliams43 lkfs2003 dougr2026 SarahR83 ( She/Her ) marissamathews" at bounding box center [527, 321] width 1032 height 518
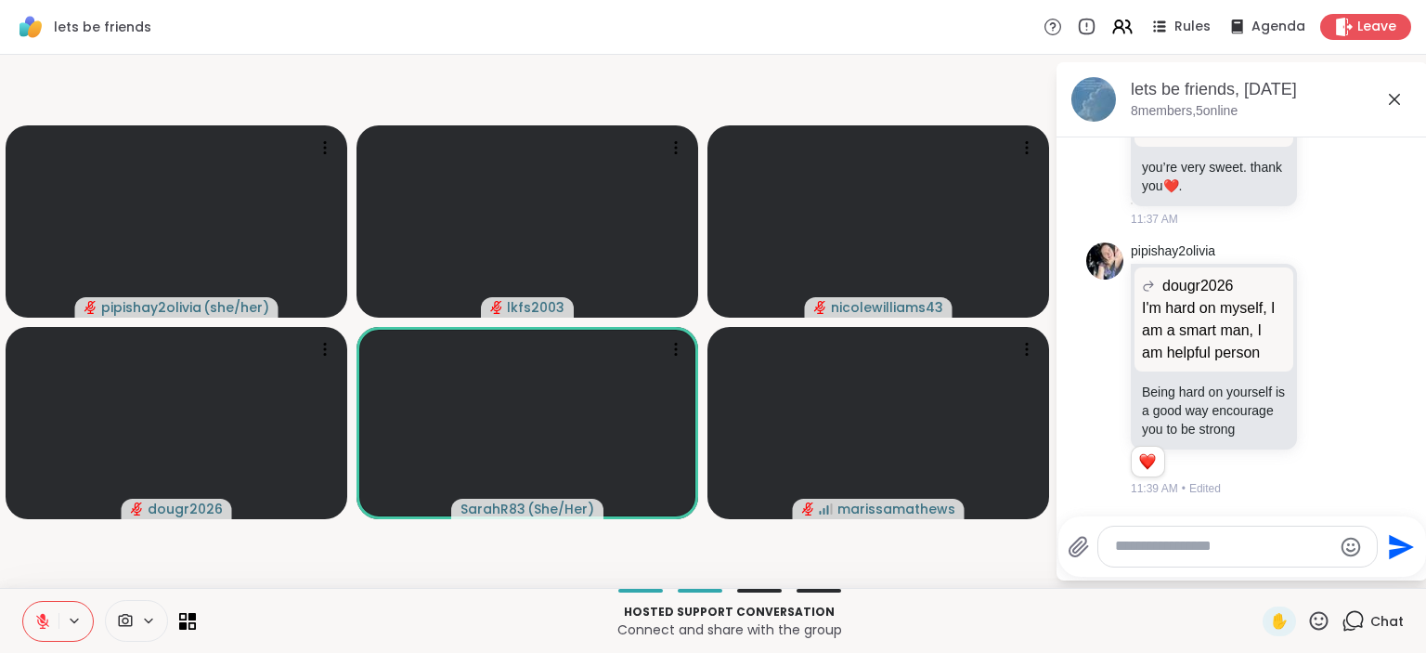
scroll to position [5107, 0]
drag, startPoint x: 25, startPoint y: 600, endPoint x: 25, endPoint y: 615, distance: 14.9
click at [25, 615] on div "Hosted support conversation Connect and share with the group ✋ Chat" at bounding box center [713, 620] width 1426 height 65
click at [50, 622] on icon at bounding box center [42, 621] width 17 height 17
click at [42, 631] on button at bounding box center [40, 621] width 35 height 39
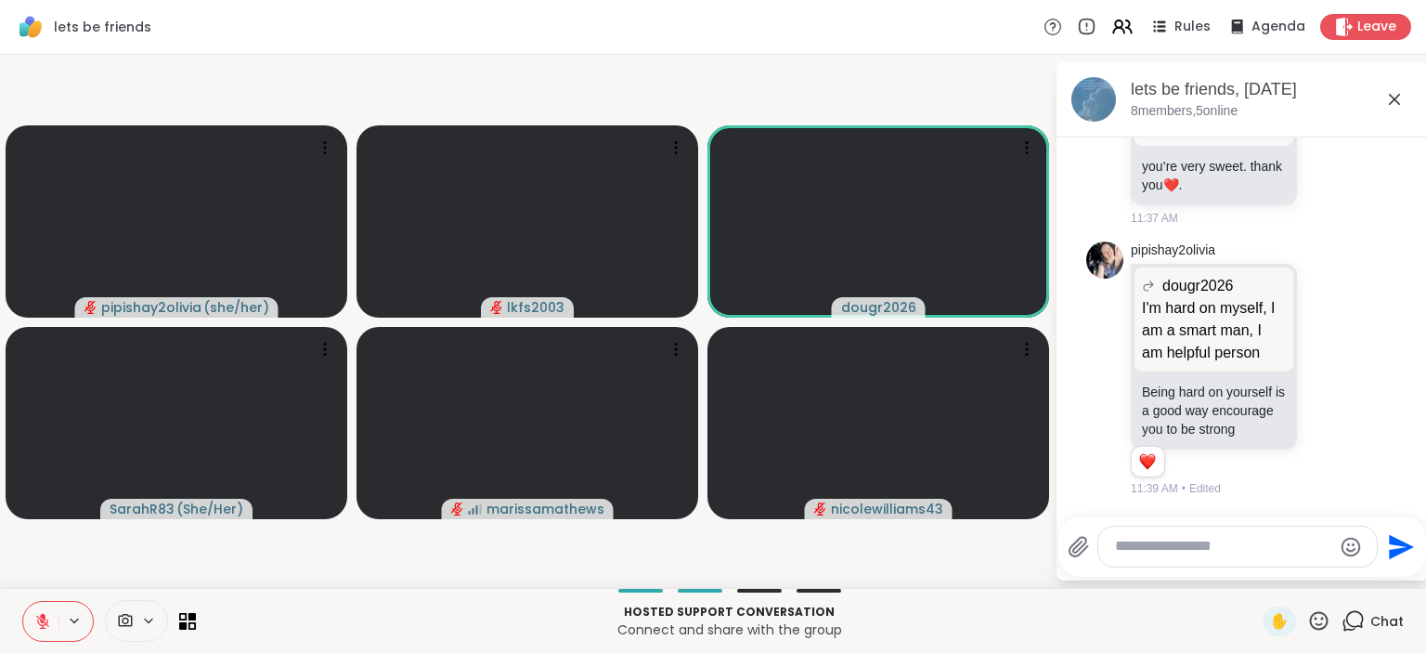
click at [31, 616] on button at bounding box center [40, 621] width 35 height 39
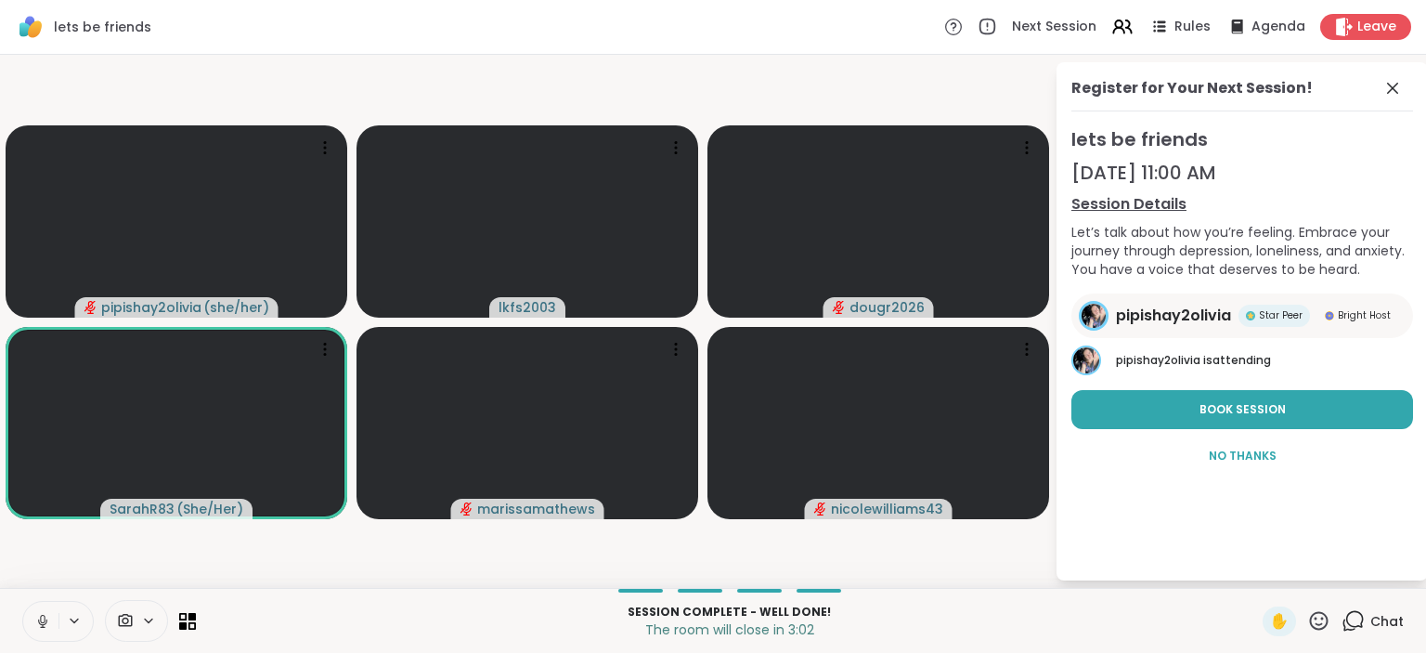
click at [43, 607] on button at bounding box center [40, 621] width 35 height 39
click at [45, 628] on icon at bounding box center [42, 621] width 13 height 13
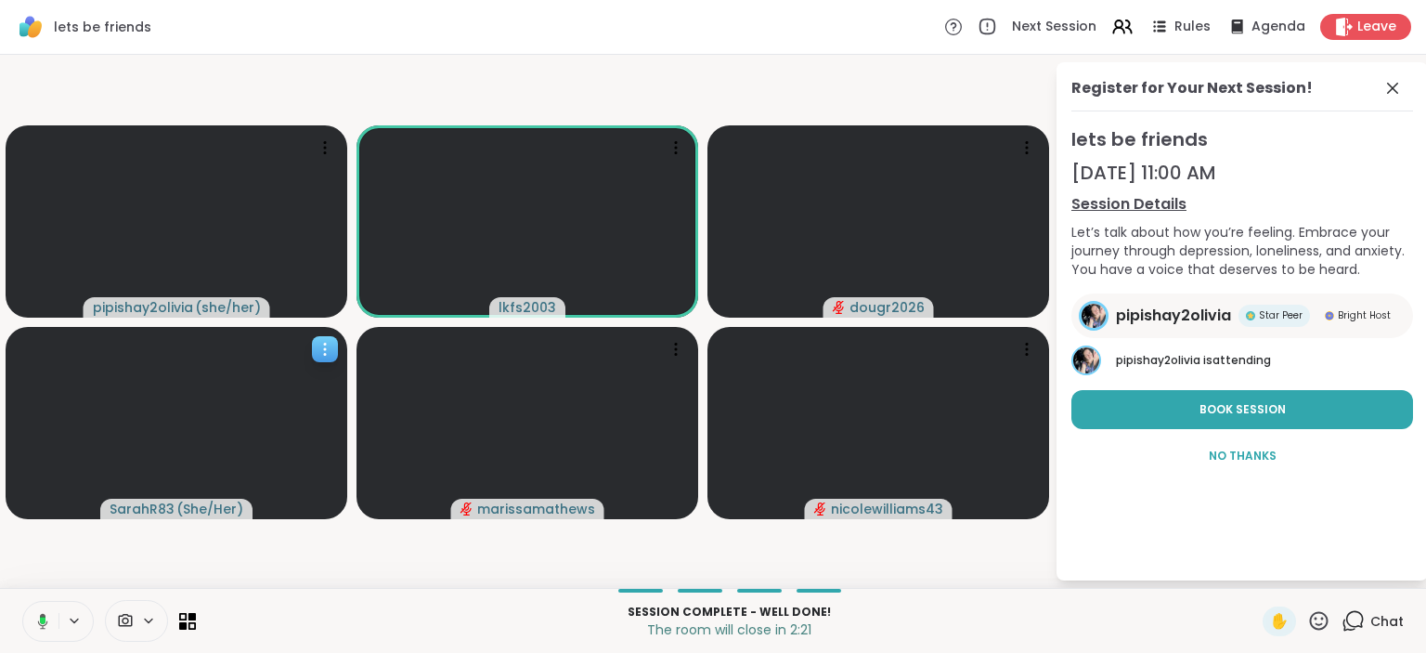
click at [345, 428] on div at bounding box center [177, 423] width 342 height 192
click at [444, 294] on div at bounding box center [527, 221] width 342 height 192
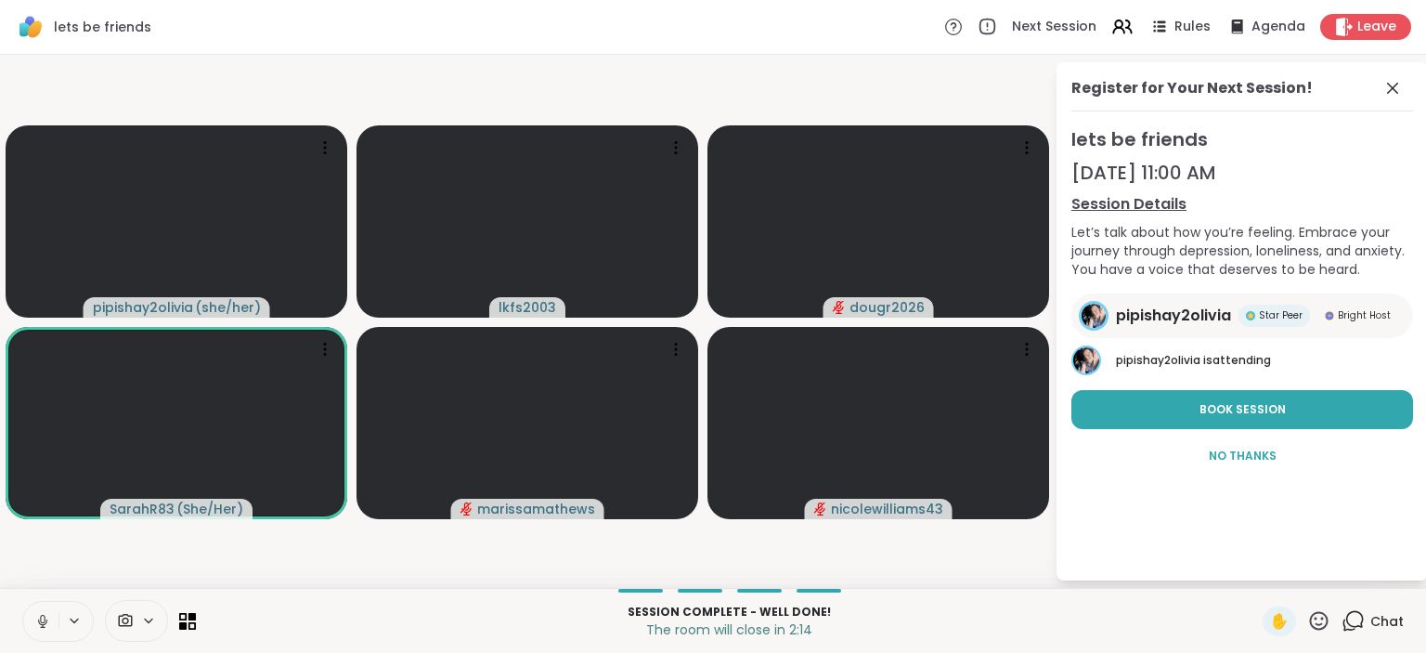
click at [42, 617] on icon at bounding box center [42, 621] width 17 height 17
click at [43, 629] on icon at bounding box center [42, 621] width 17 height 17
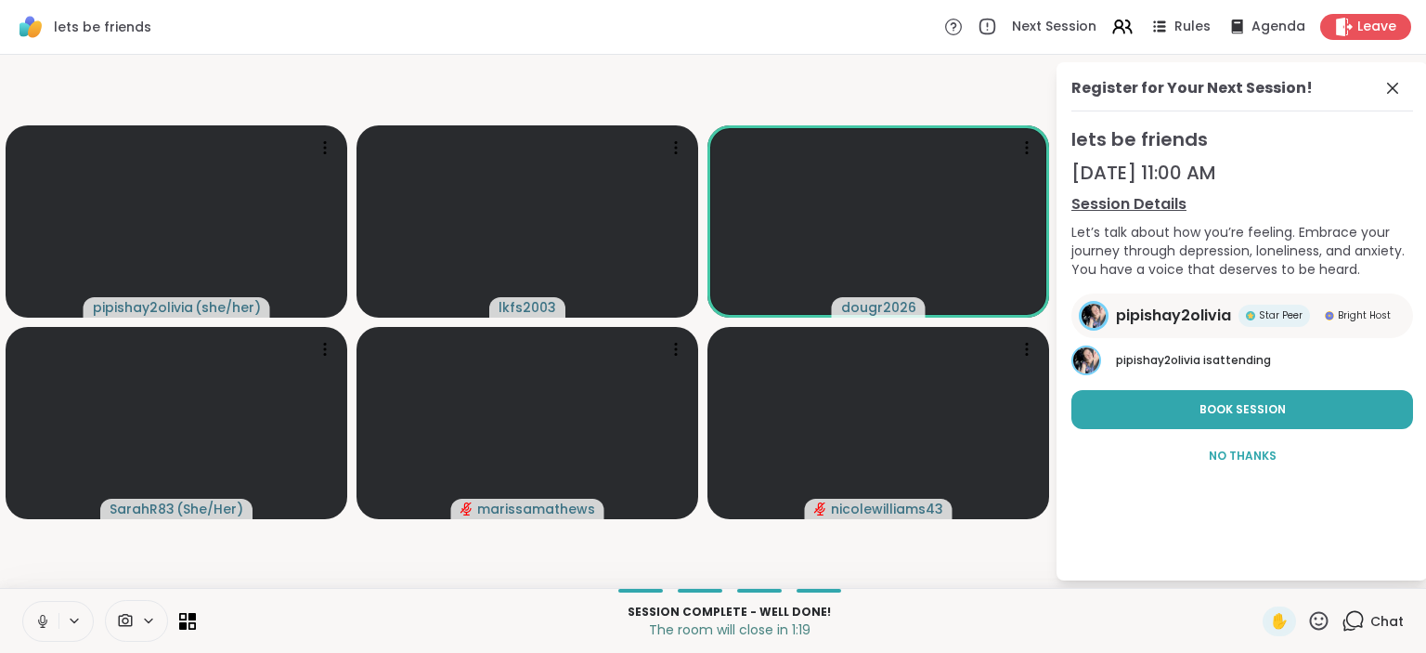
click at [43, 629] on icon at bounding box center [42, 621] width 17 height 17
click at [45, 630] on button at bounding box center [40, 621] width 35 height 39
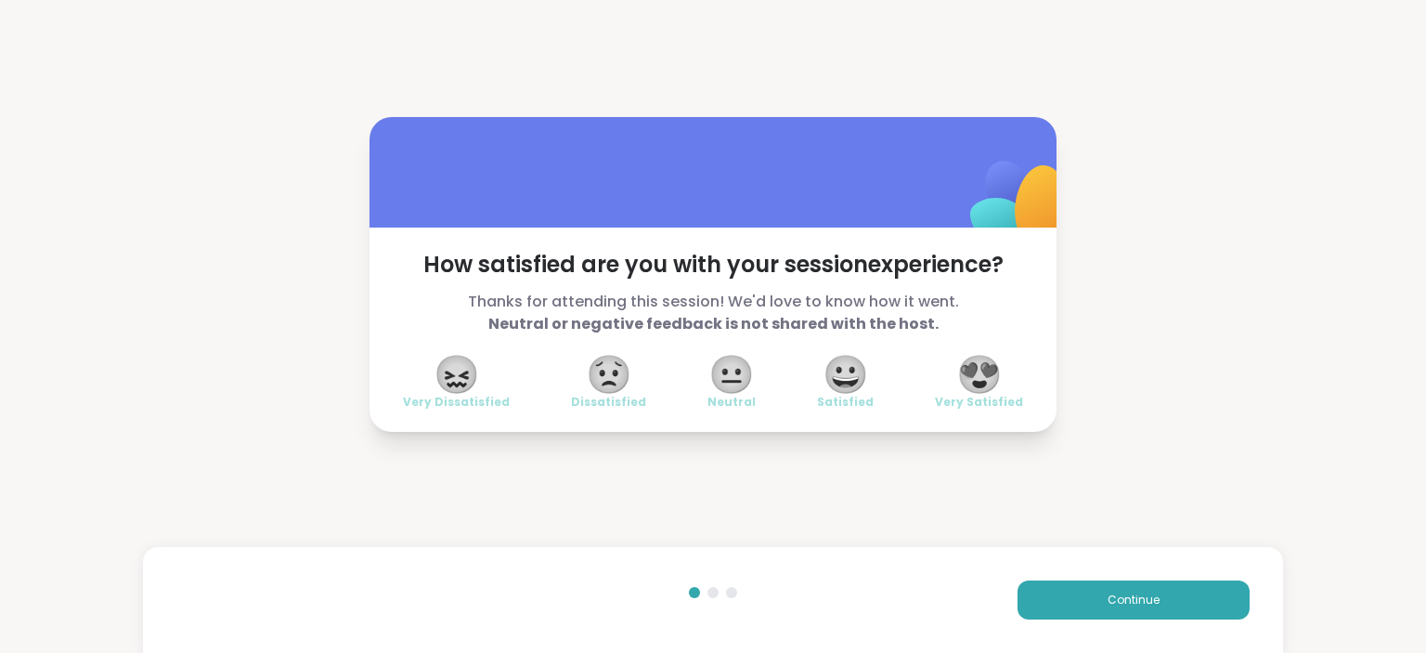
click at [986, 360] on span "😍" at bounding box center [979, 373] width 46 height 33
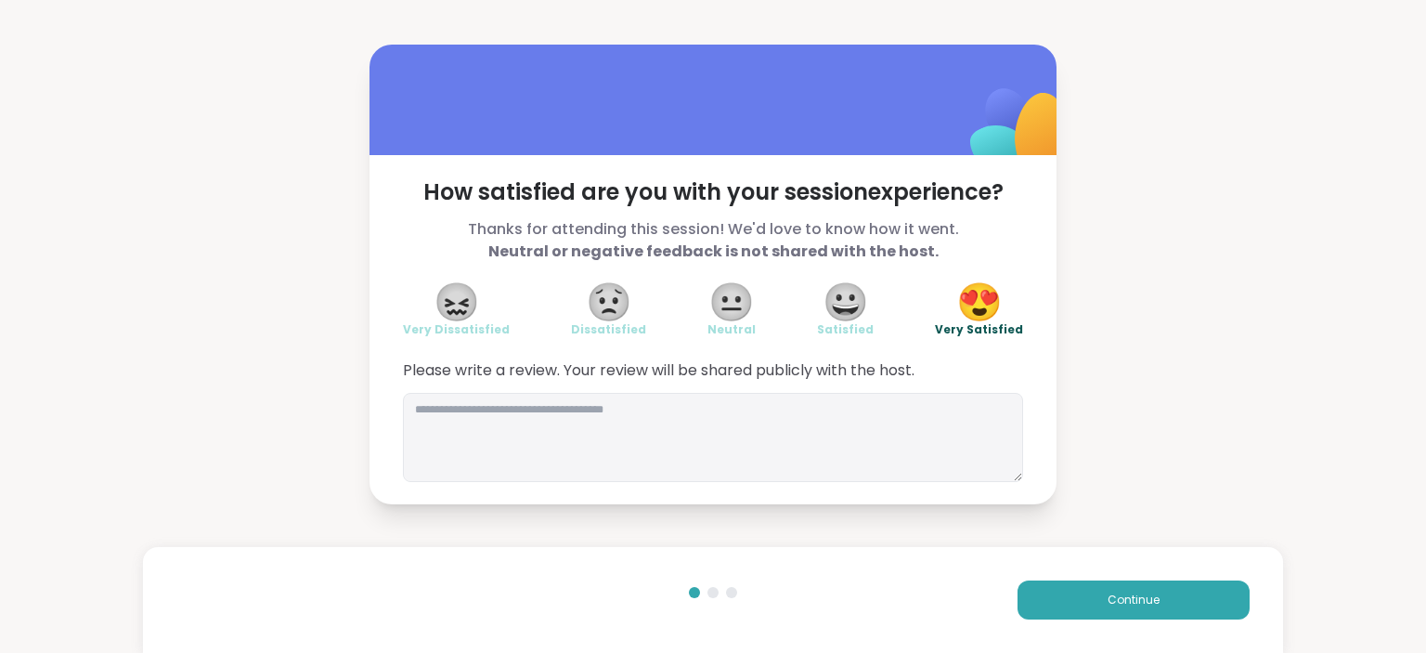
click at [995, 306] on span "😍" at bounding box center [979, 301] width 46 height 33
click at [1107, 622] on div "Continue" at bounding box center [713, 600] width 1141 height 106
click at [1121, 605] on span "Continue" at bounding box center [1133, 599] width 52 height 17
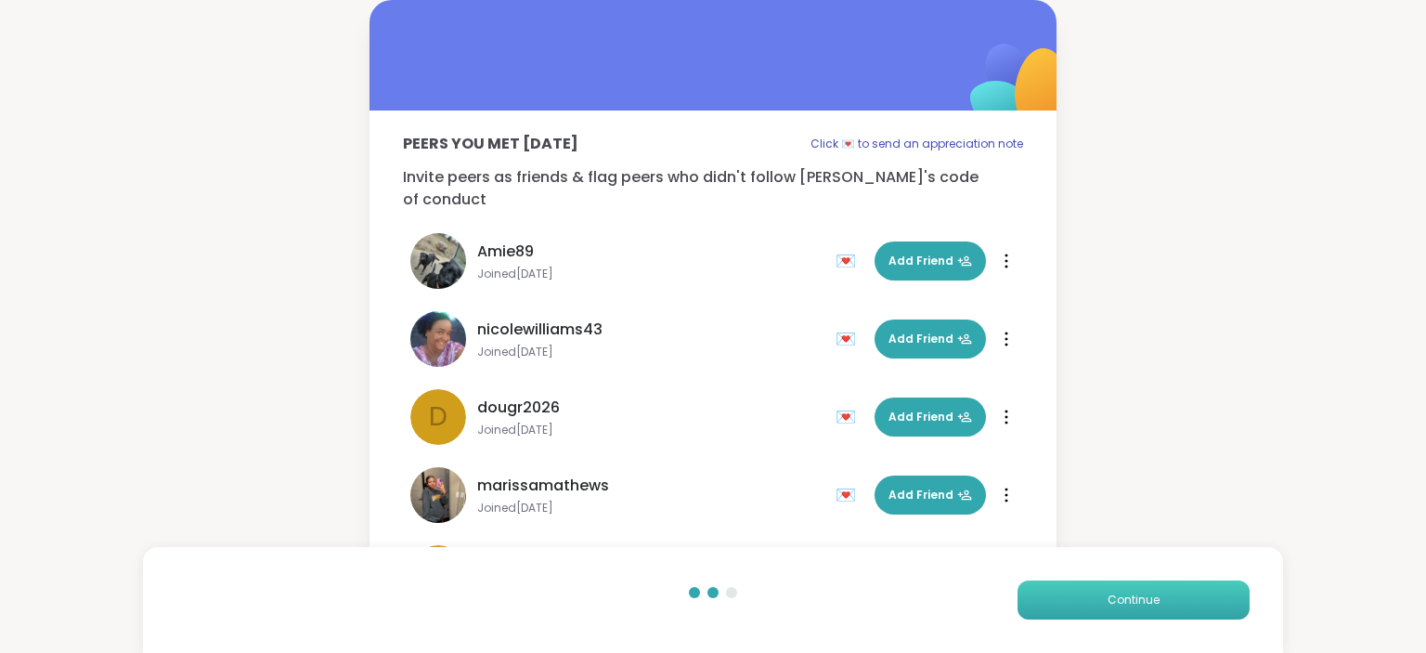
click at [1147, 601] on span "Continue" at bounding box center [1133, 599] width 52 height 17
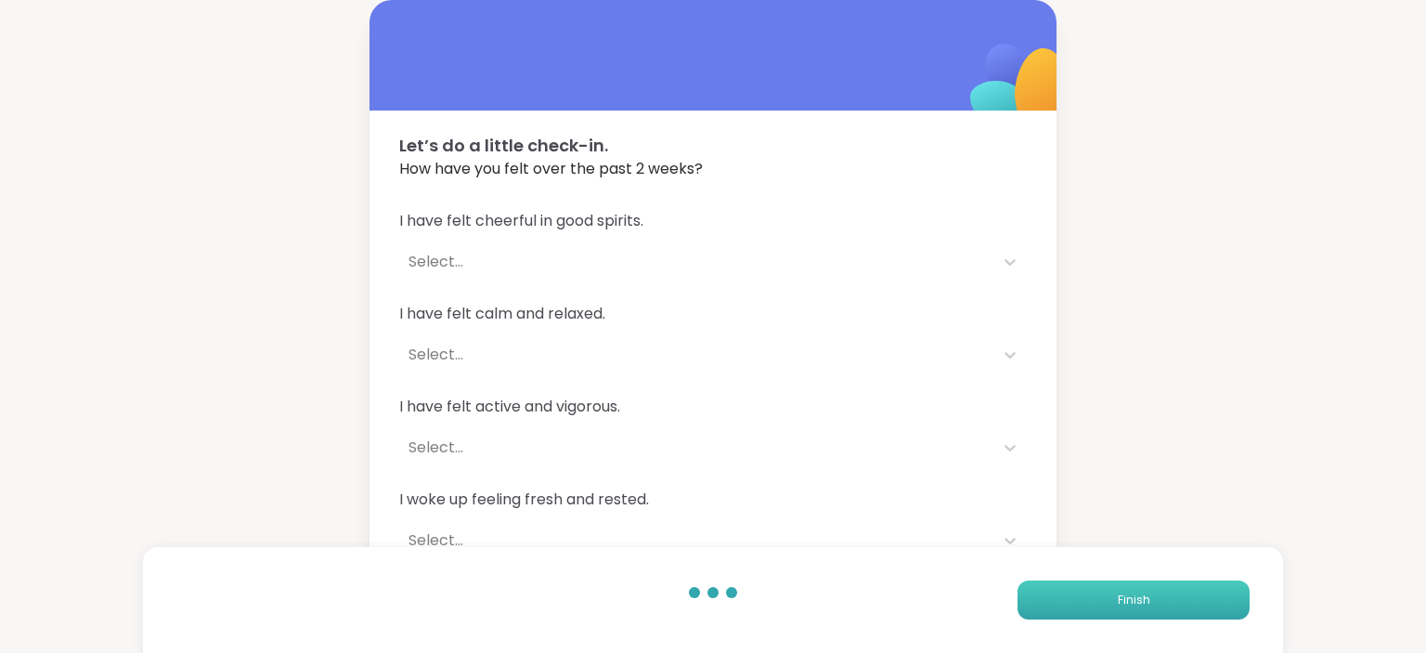
click at [1147, 601] on span "Finish" at bounding box center [1134, 599] width 32 height 17
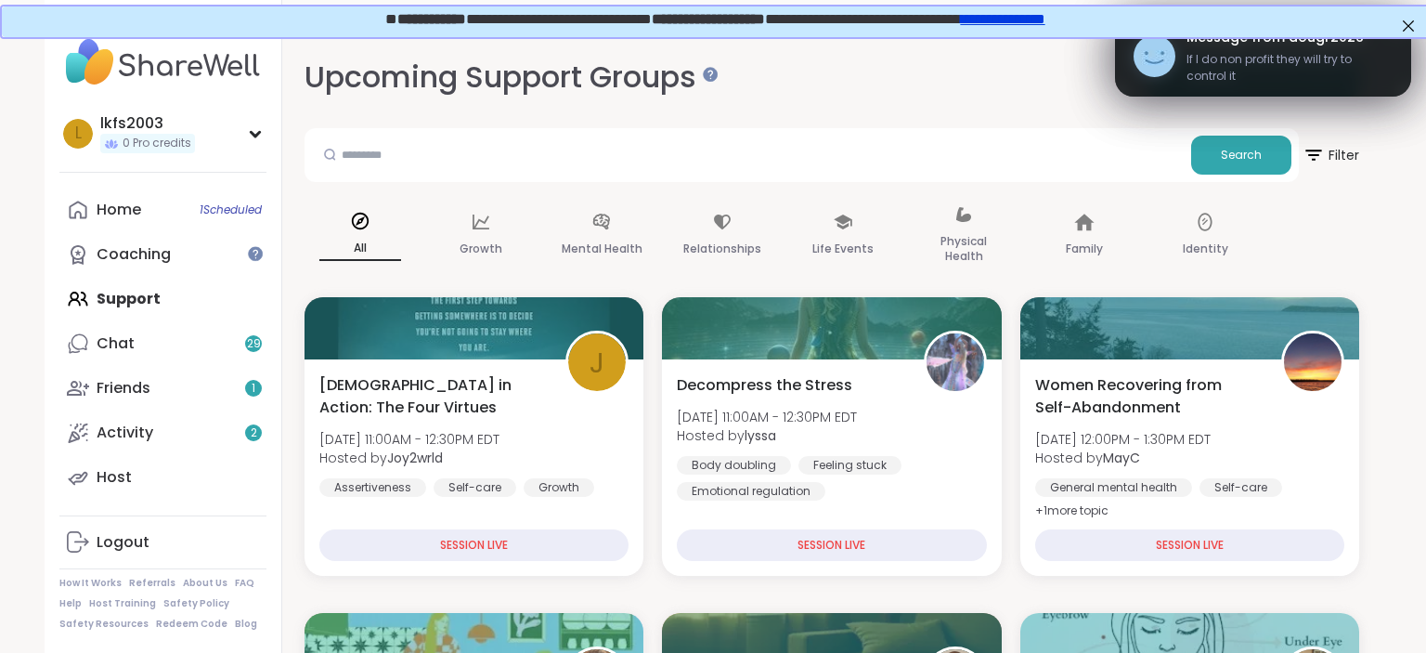
click at [1188, 69] on span "If I do non profit they will try to control it" at bounding box center [1289, 67] width 206 height 33
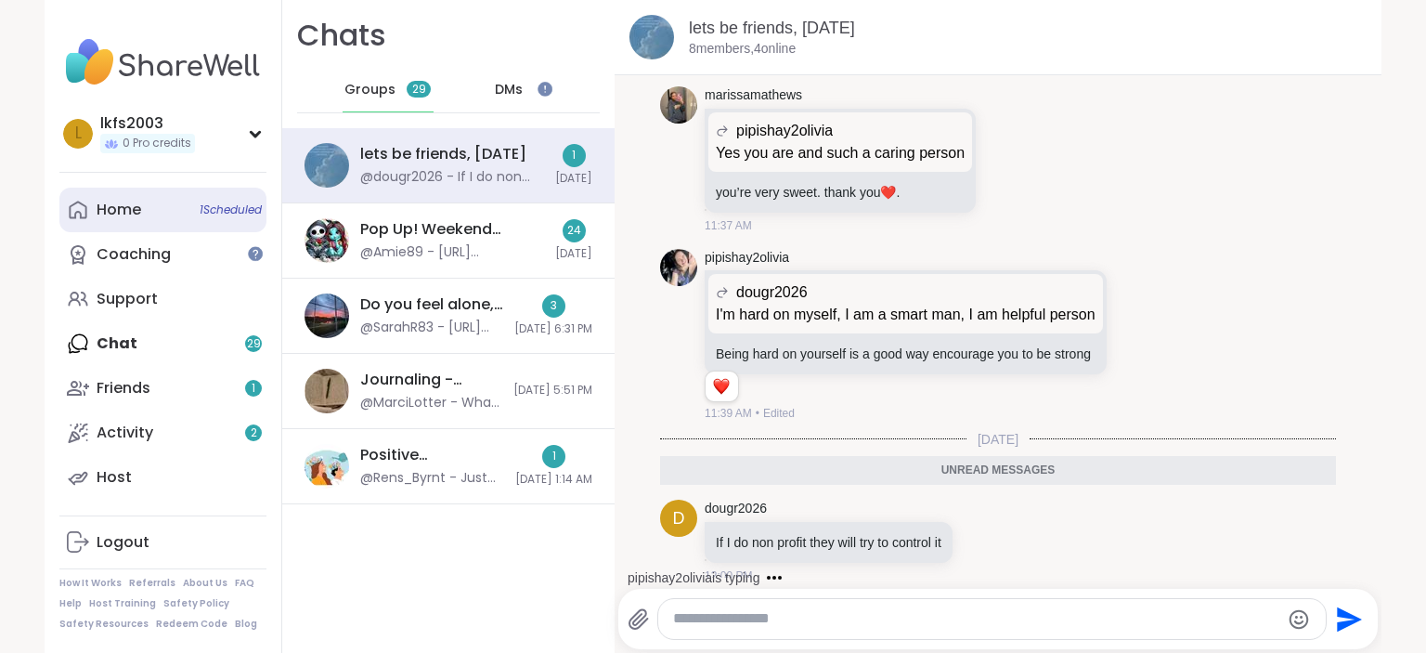
click at [149, 207] on link "Home 1 Scheduled" at bounding box center [162, 210] width 207 height 45
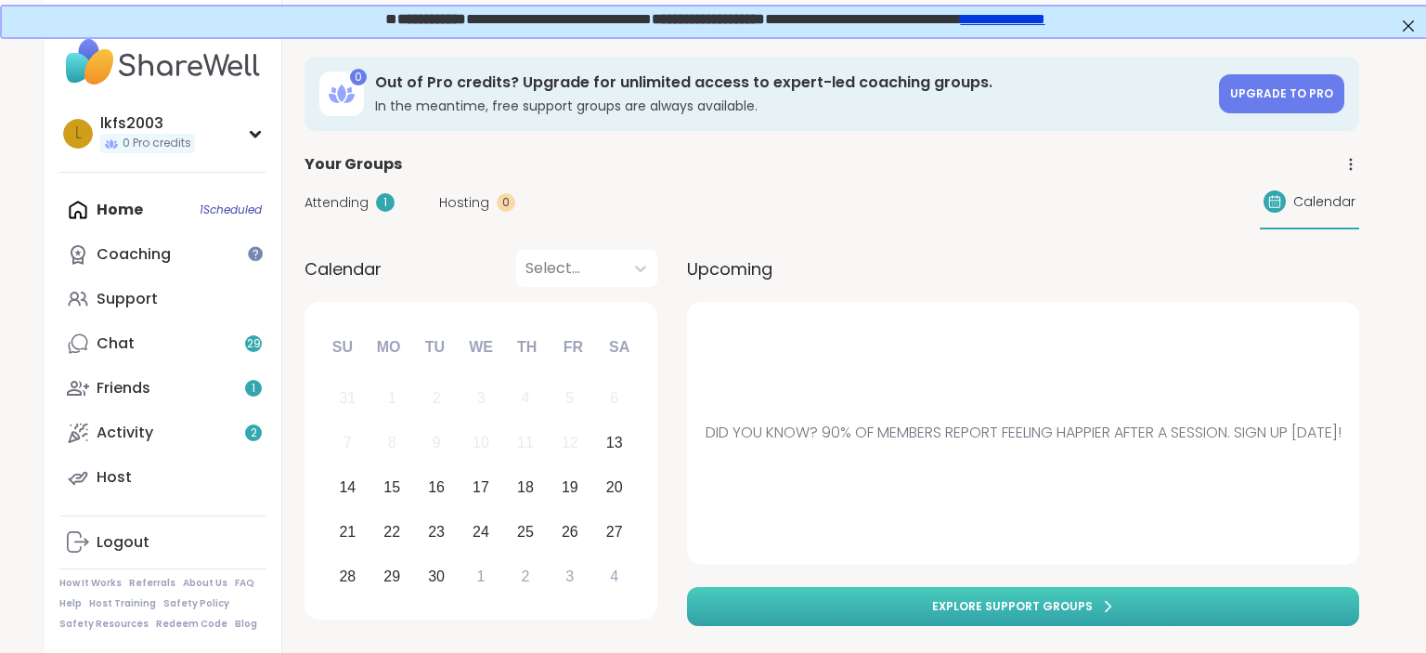
click at [1008, 589] on link "Explore support groups" at bounding box center [1023, 606] width 672 height 39
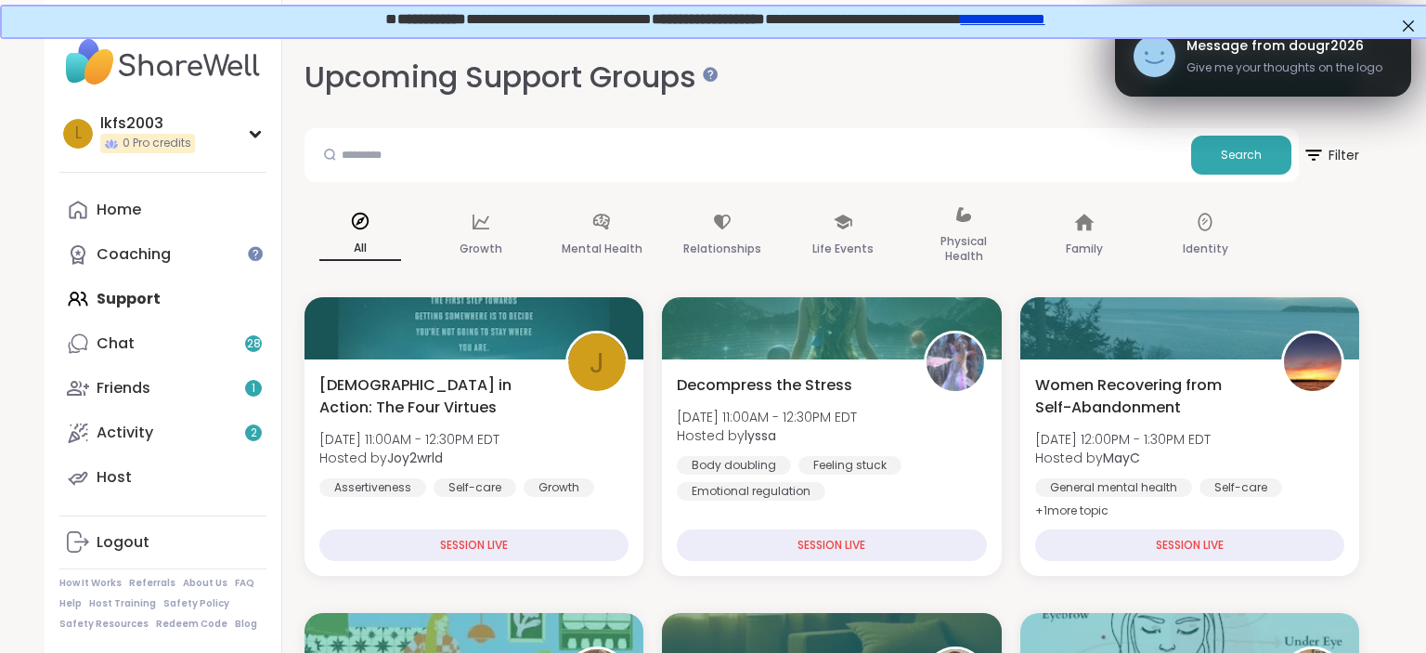
scroll to position [620, 0]
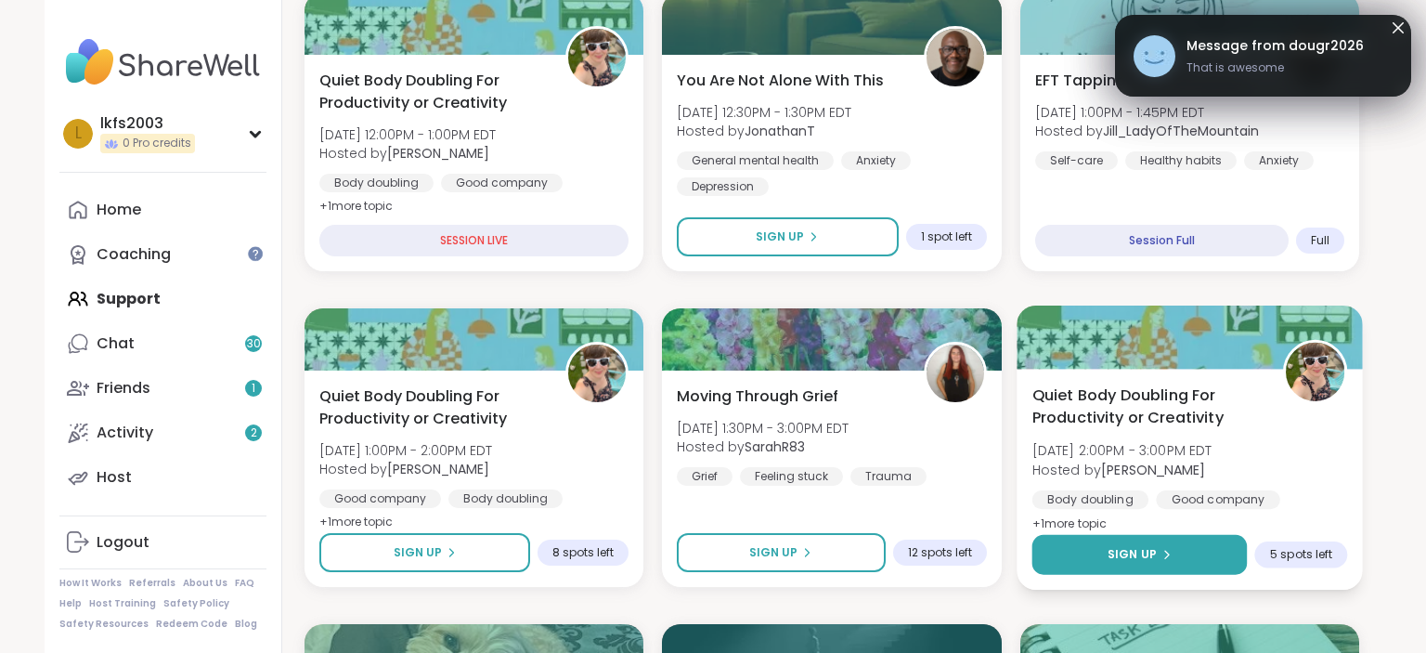
click at [1231, 551] on button "Sign Up" at bounding box center [1138, 555] width 215 height 40
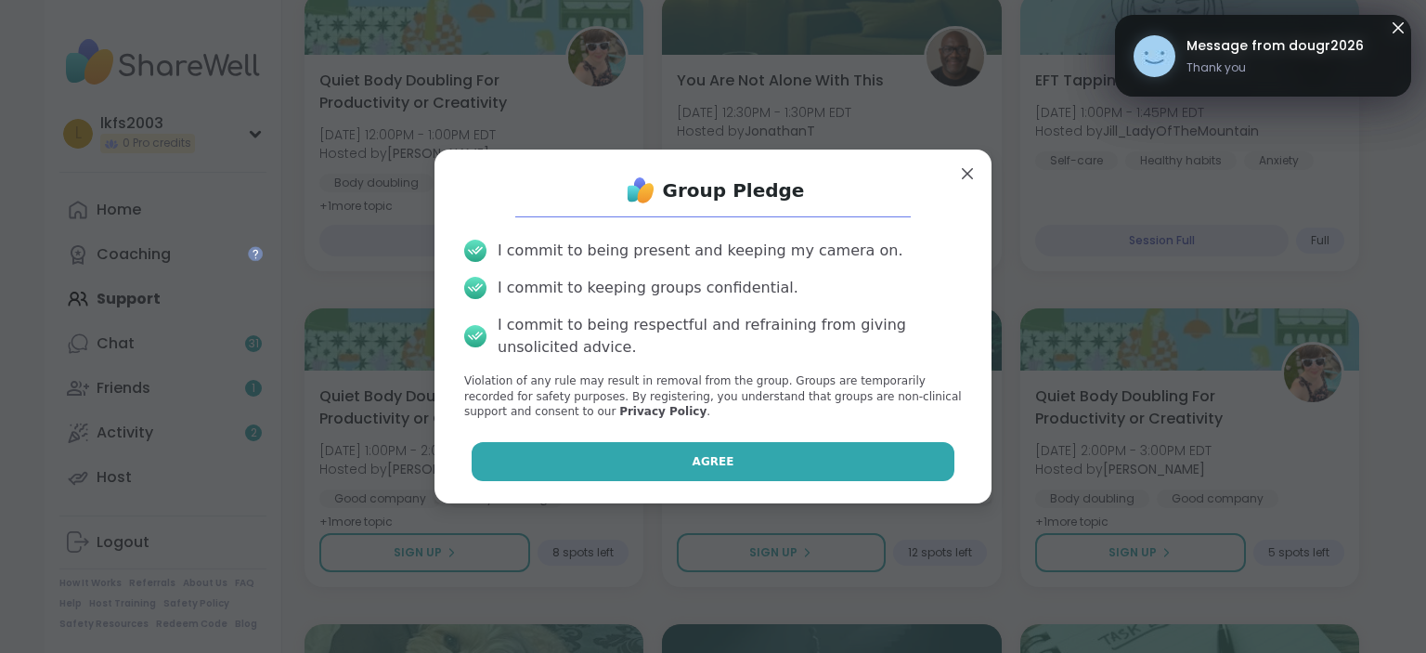
click at [922, 458] on button "Agree" at bounding box center [714, 461] width 484 height 39
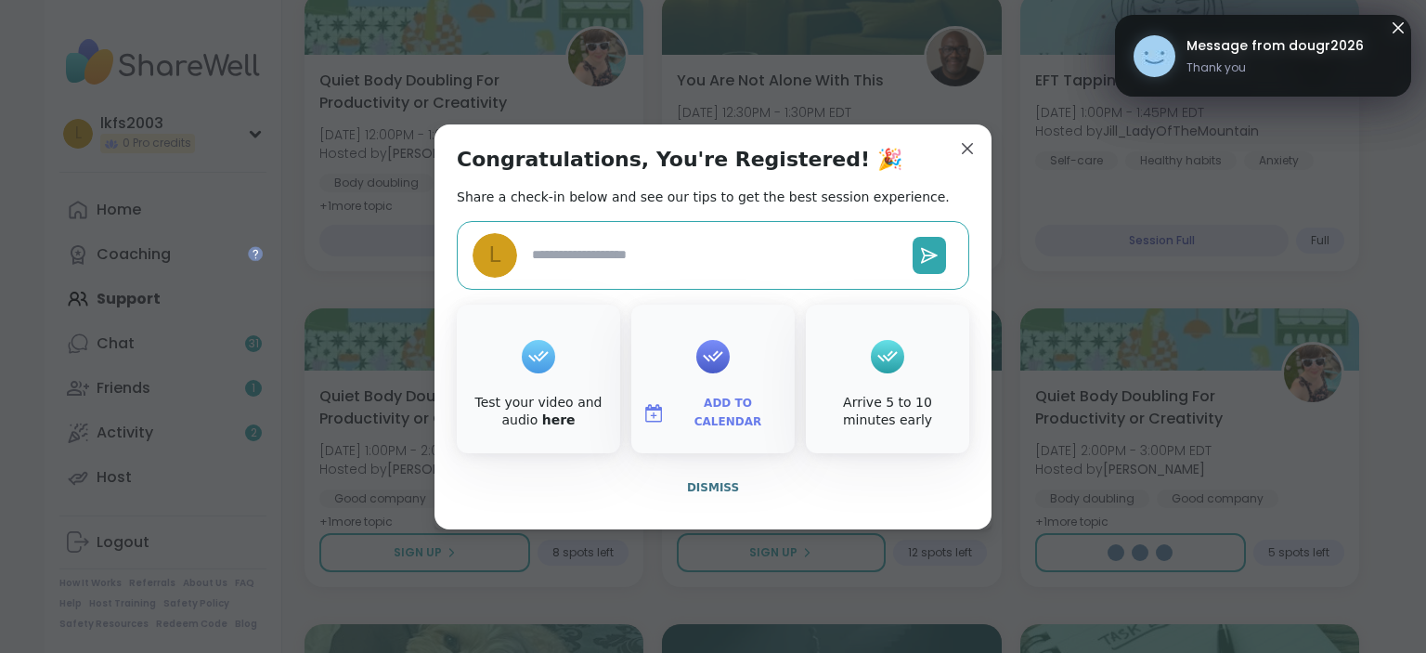
type textarea "*"
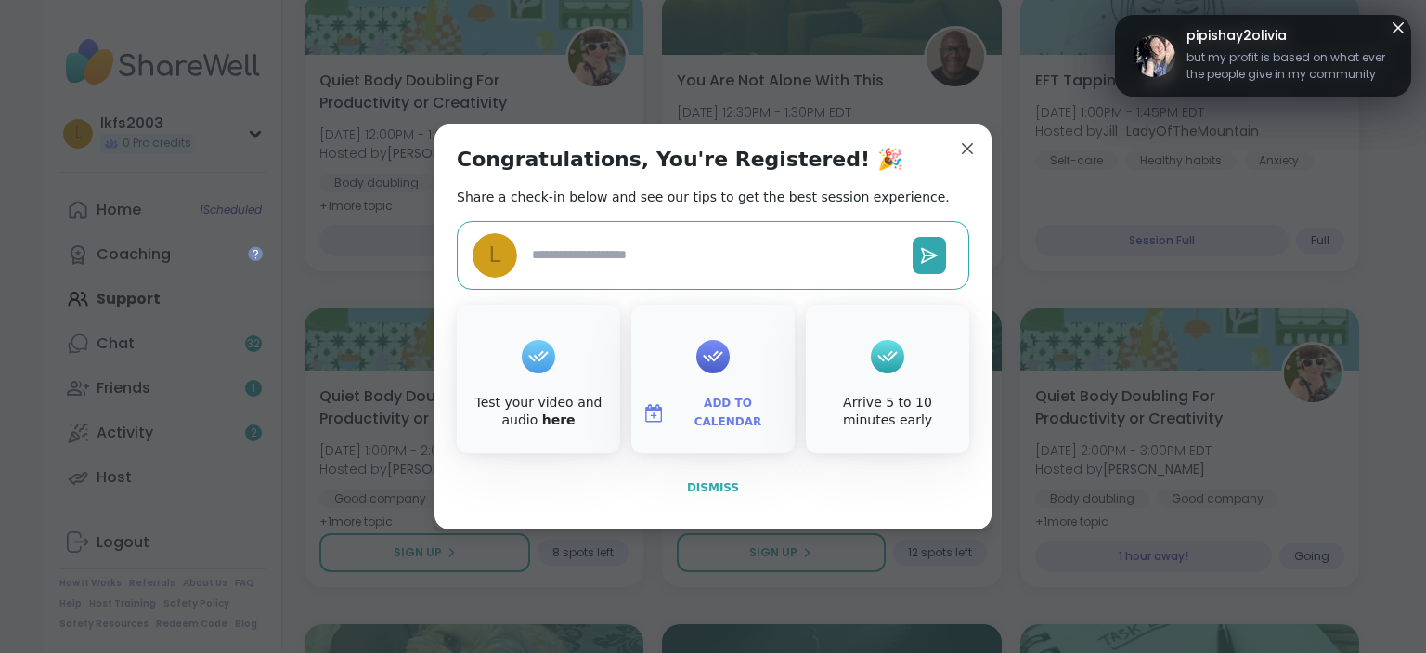
click at [835, 492] on button "Dismiss" at bounding box center [713, 487] width 512 height 39
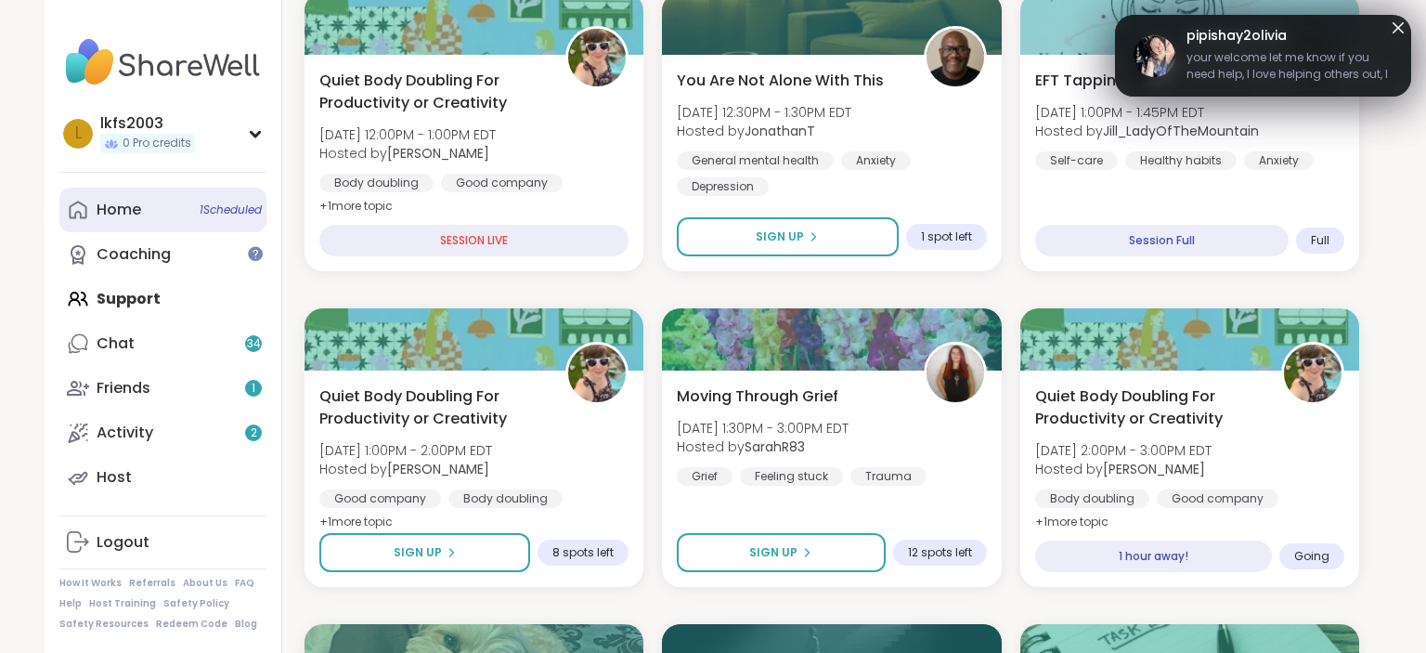
click at [156, 208] on link "Home 1 Scheduled" at bounding box center [162, 210] width 207 height 45
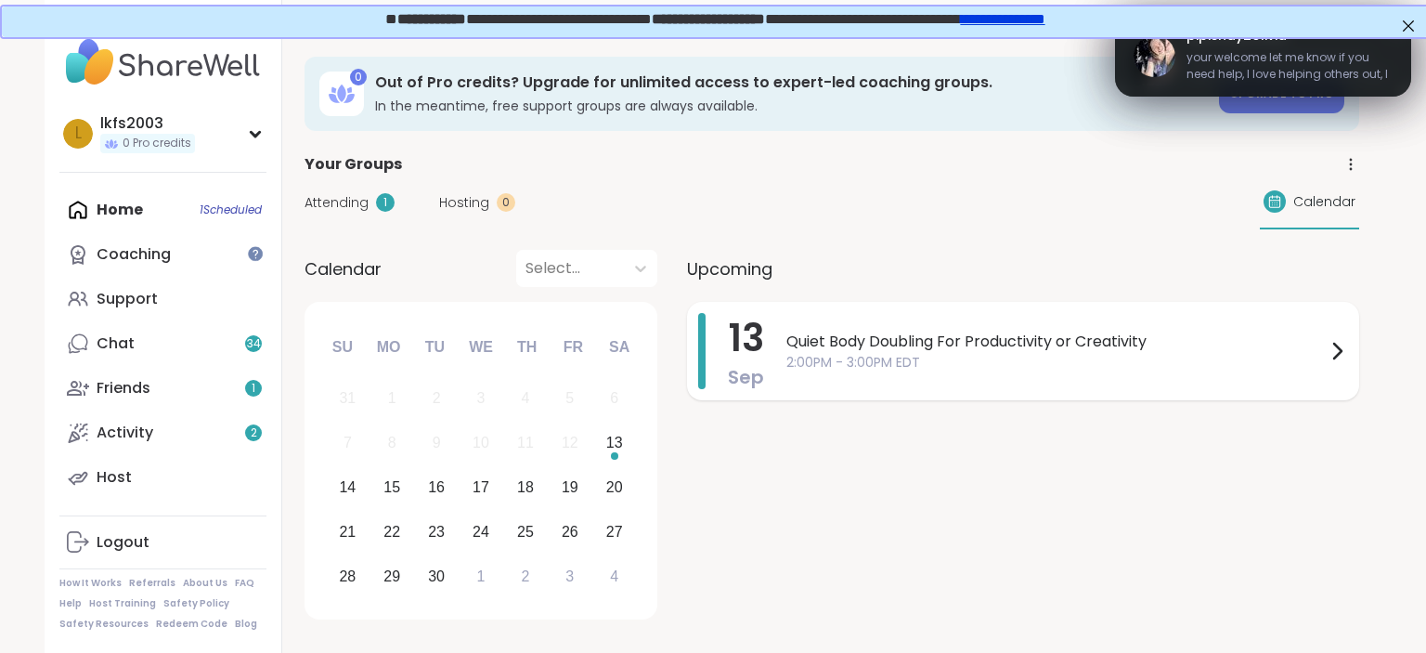
click at [882, 358] on span "2:00PM - 3:00PM EDT" at bounding box center [1055, 362] width 539 height 19
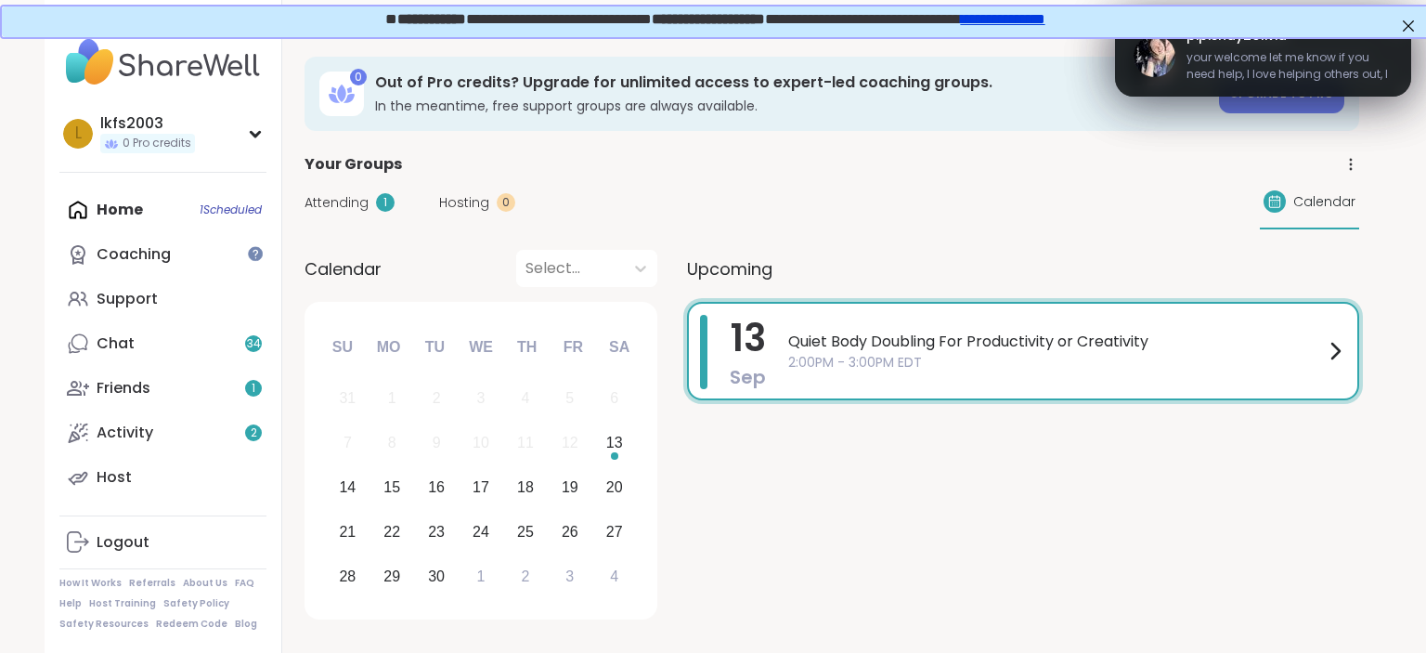
click at [752, 541] on div "13 Sep Quiet Body Doubling For Productivity or Creativity 2:00PM - 3:00PM EDT" at bounding box center [1023, 464] width 672 height 324
click at [176, 216] on div "Home 1 Scheduled Coaching Support Chat 34 Friends 1 Activity 2 Host" at bounding box center [162, 344] width 207 height 312
click at [145, 212] on div "Home 1 Scheduled Coaching Support Chat 34 Friends 1 Activity 2 Host" at bounding box center [162, 344] width 207 height 312
click at [138, 210] on div "Home 1 Scheduled Coaching Support Chat 34 Friends 1 Activity 2 Host" at bounding box center [162, 344] width 207 height 312
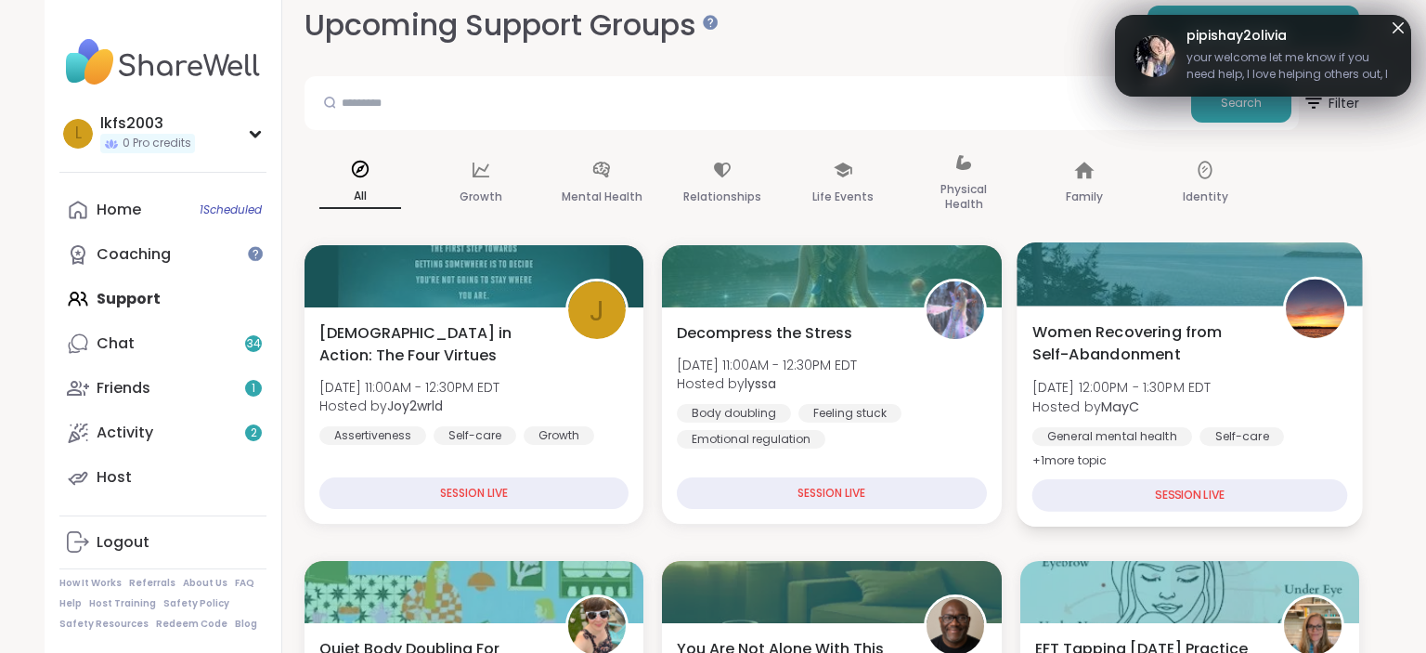
click at [1133, 493] on div "SESSION LIVE" at bounding box center [1189, 495] width 316 height 32
click at [1219, 499] on div "SESSION LIVE" at bounding box center [1189, 495] width 316 height 32
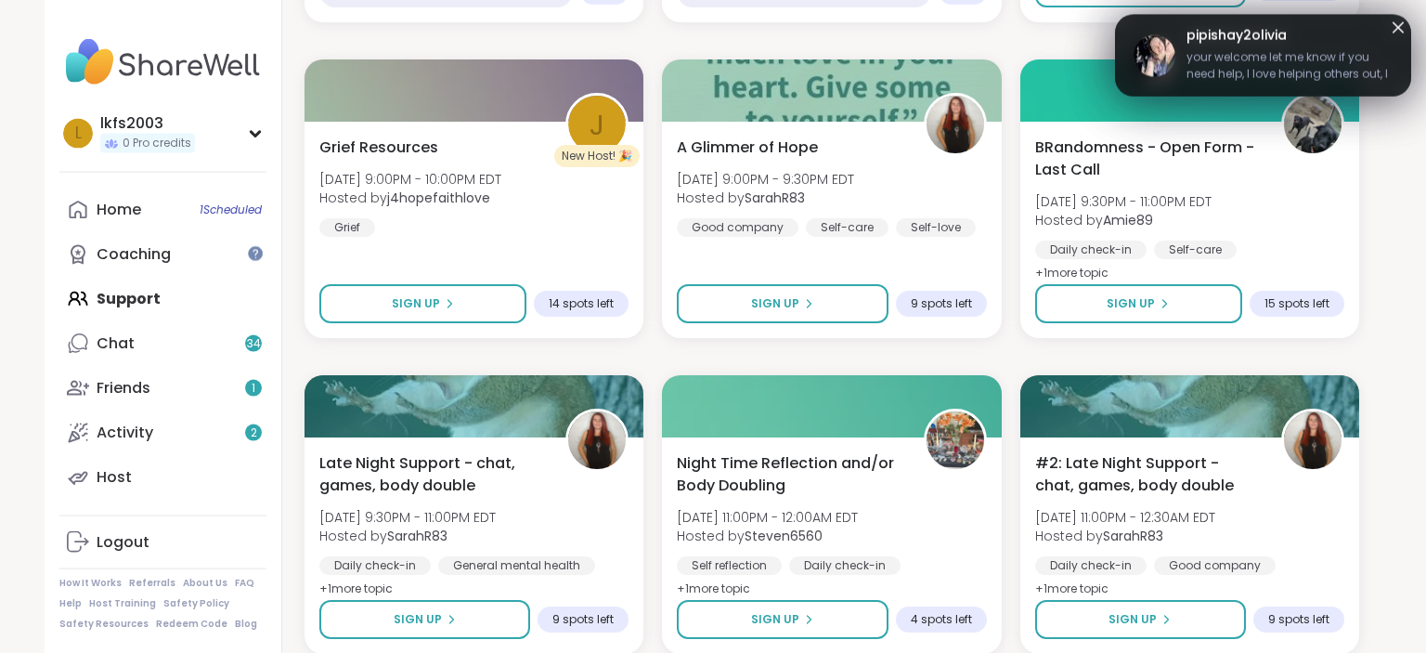
scroll to position [3152, 0]
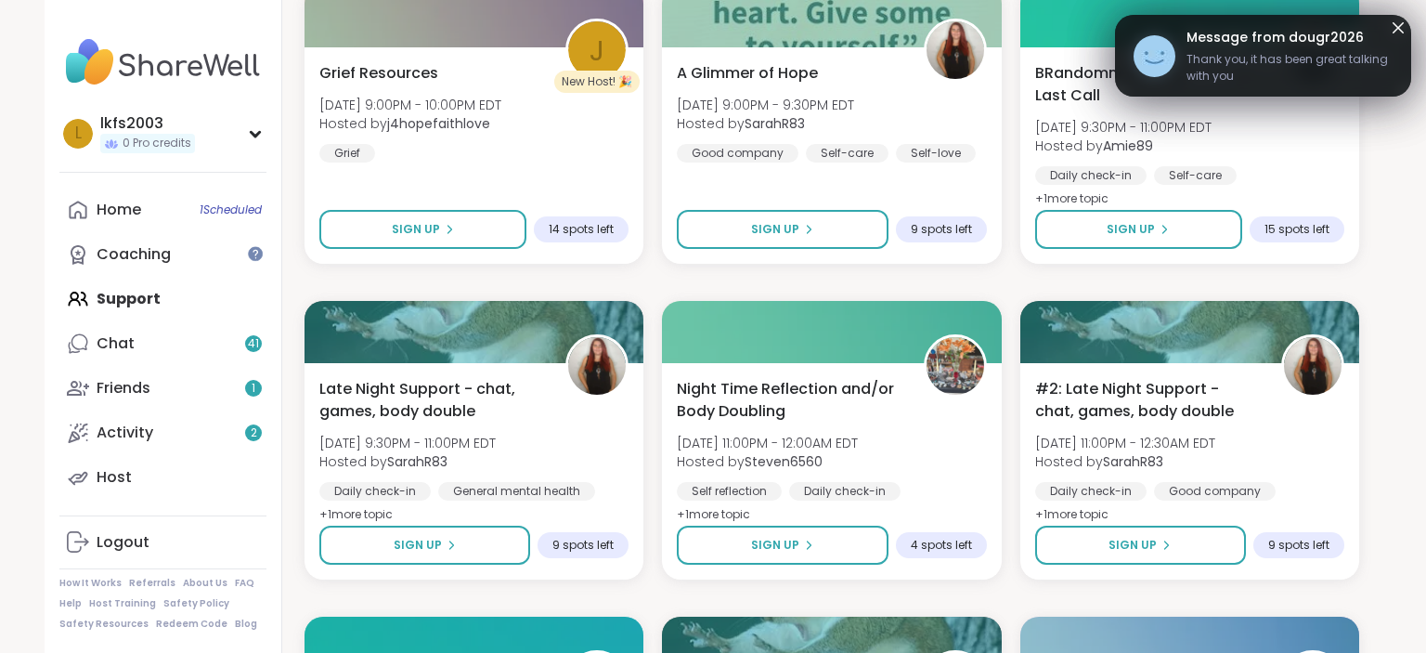
click at [1402, 32] on icon at bounding box center [1398, 28] width 22 height 22
